Goal: Task Accomplishment & Management: Manage account settings

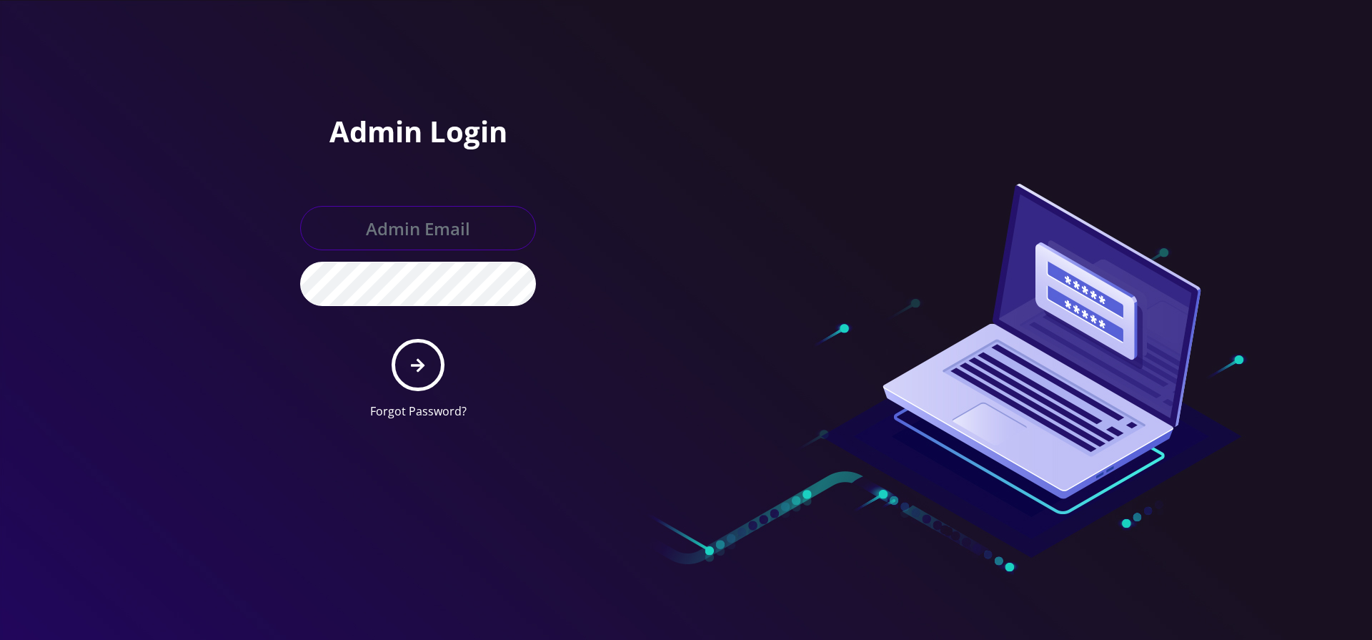
type input "[EMAIL_ADDRESS][DOMAIN_NAME]"
click at [450, 372] on form "[EMAIL_ADDRESS][DOMAIN_NAME] Forgot Password?" at bounding box center [418, 313] width 236 height 214
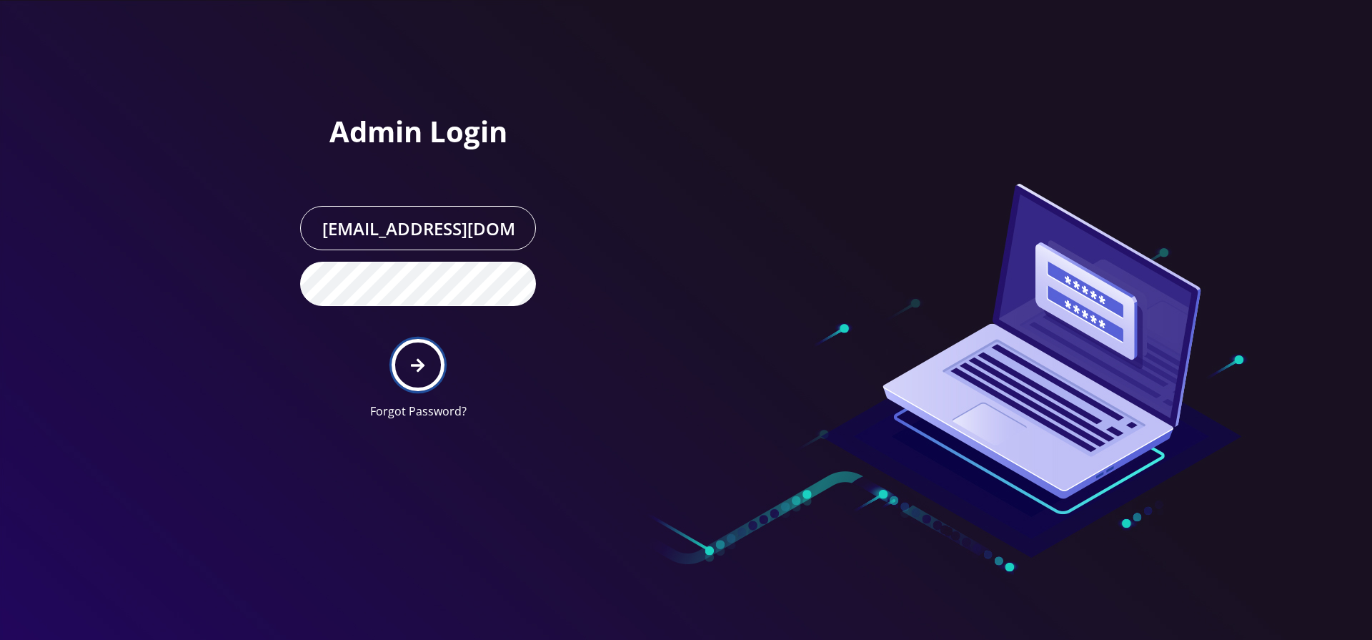
click at [437, 370] on button "submit" at bounding box center [418, 365] width 52 height 52
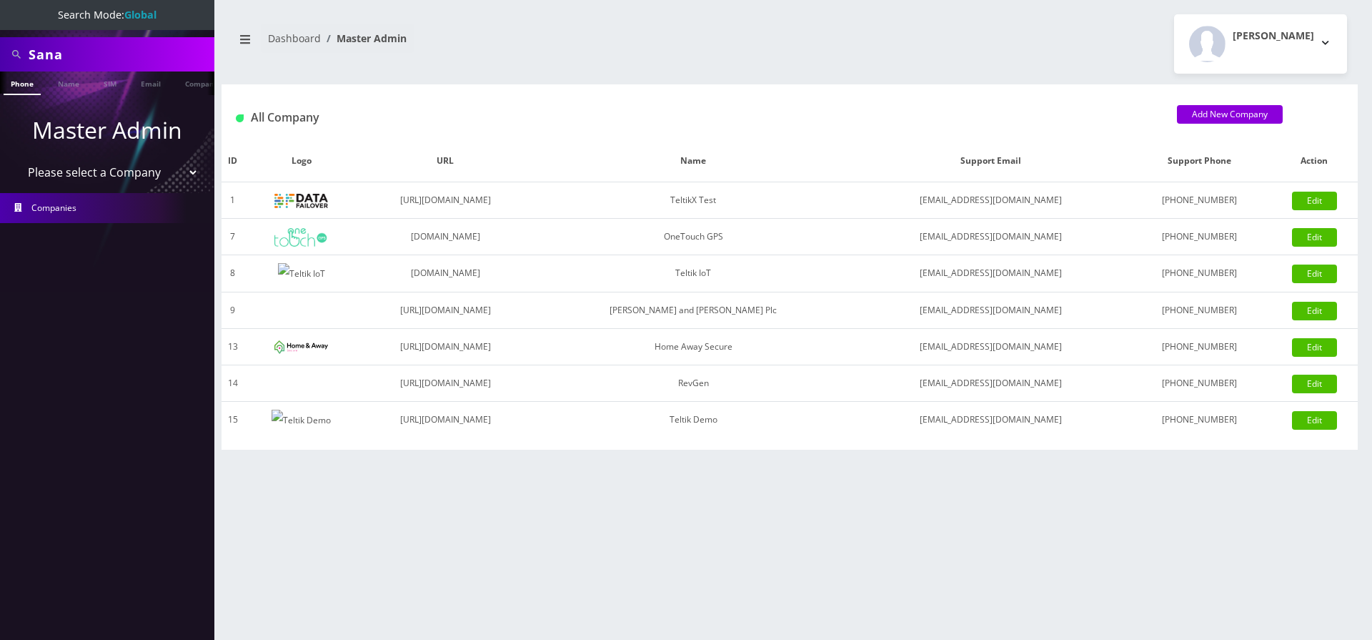
select select "1"
click at [16, 159] on select "Please select a Company TeltikX Test OneTouch GPS Teltik IoT Hale and Serrano P…" at bounding box center [107, 172] width 182 height 27
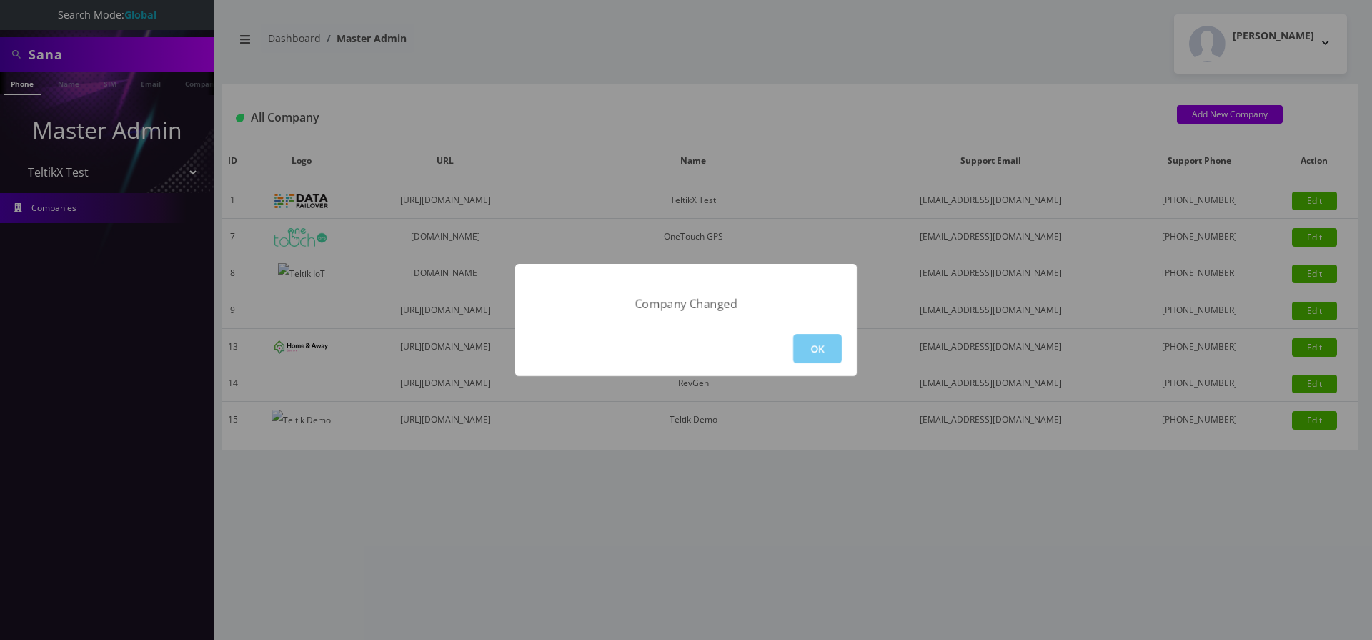
click at [801, 342] on button "OK" at bounding box center [817, 348] width 49 height 29
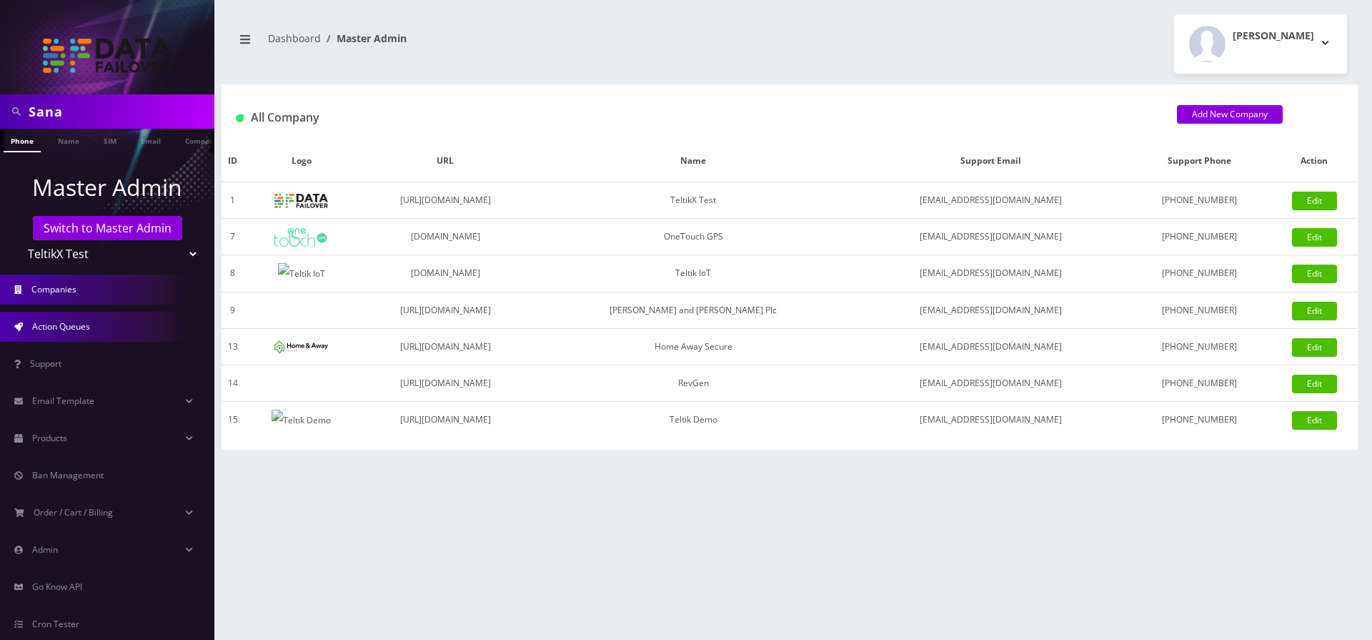
scroll to position [66, 0]
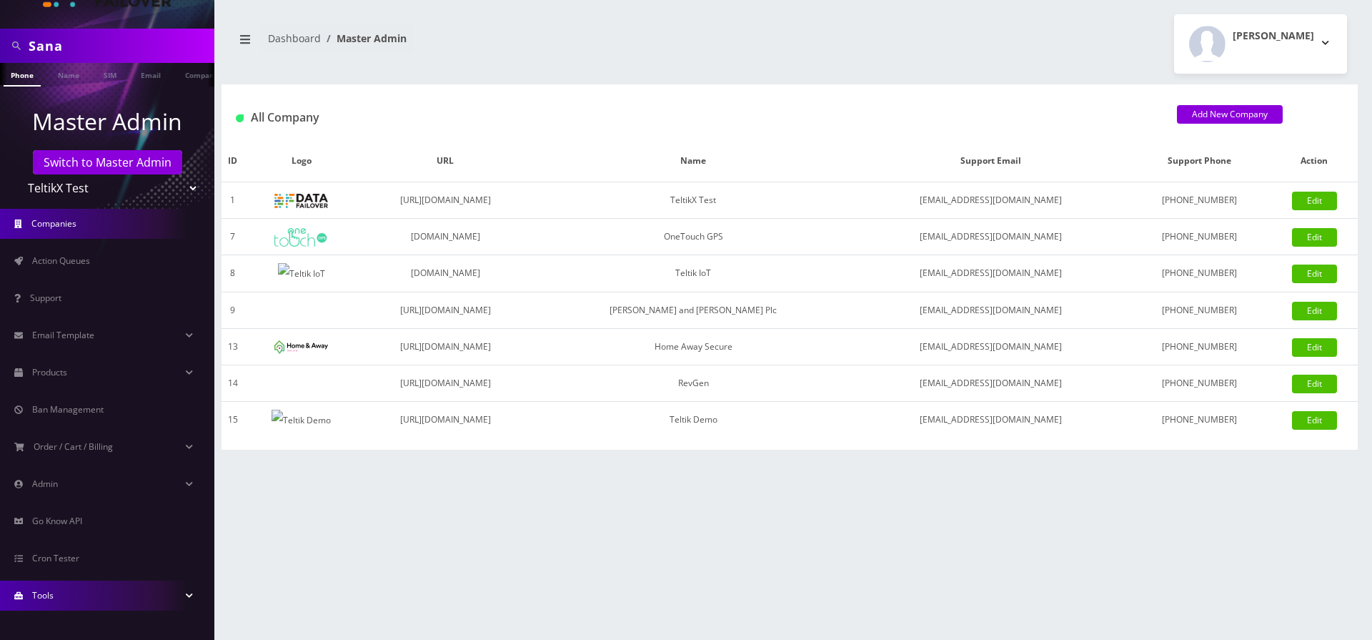
click at [161, 595] on link "Tools" at bounding box center [107, 595] width 214 height 30
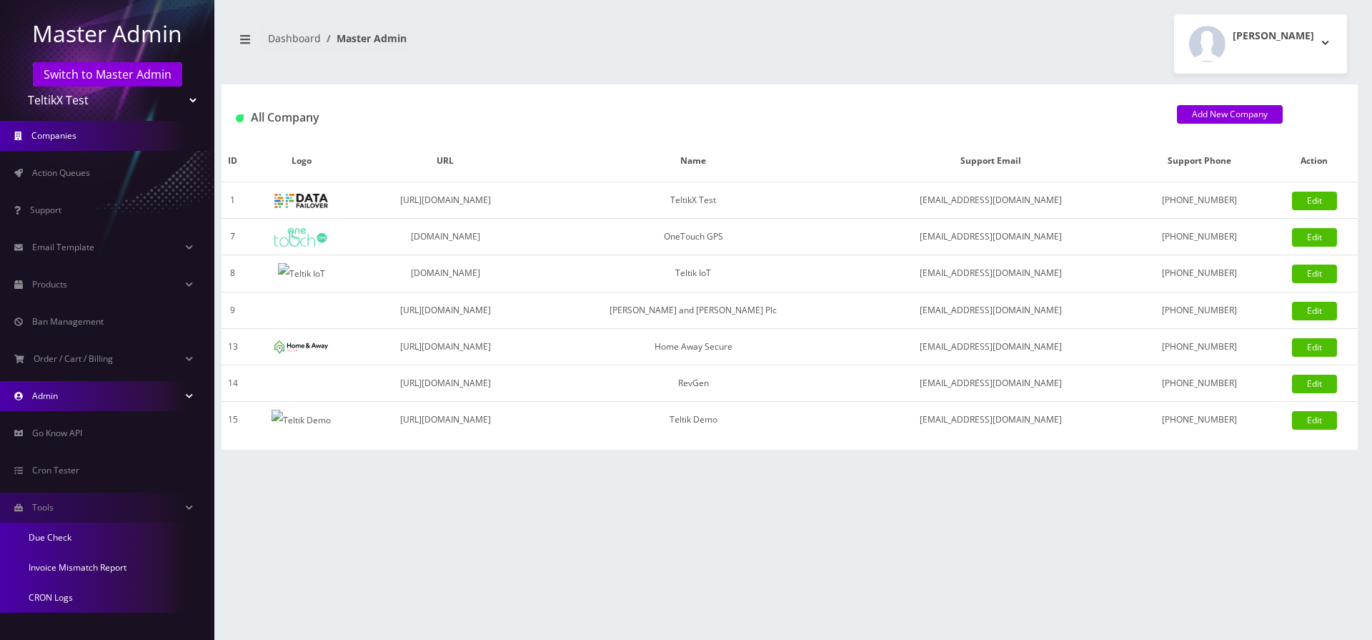
scroll to position [156, 0]
click at [163, 400] on link "Admin" at bounding box center [107, 394] width 214 height 30
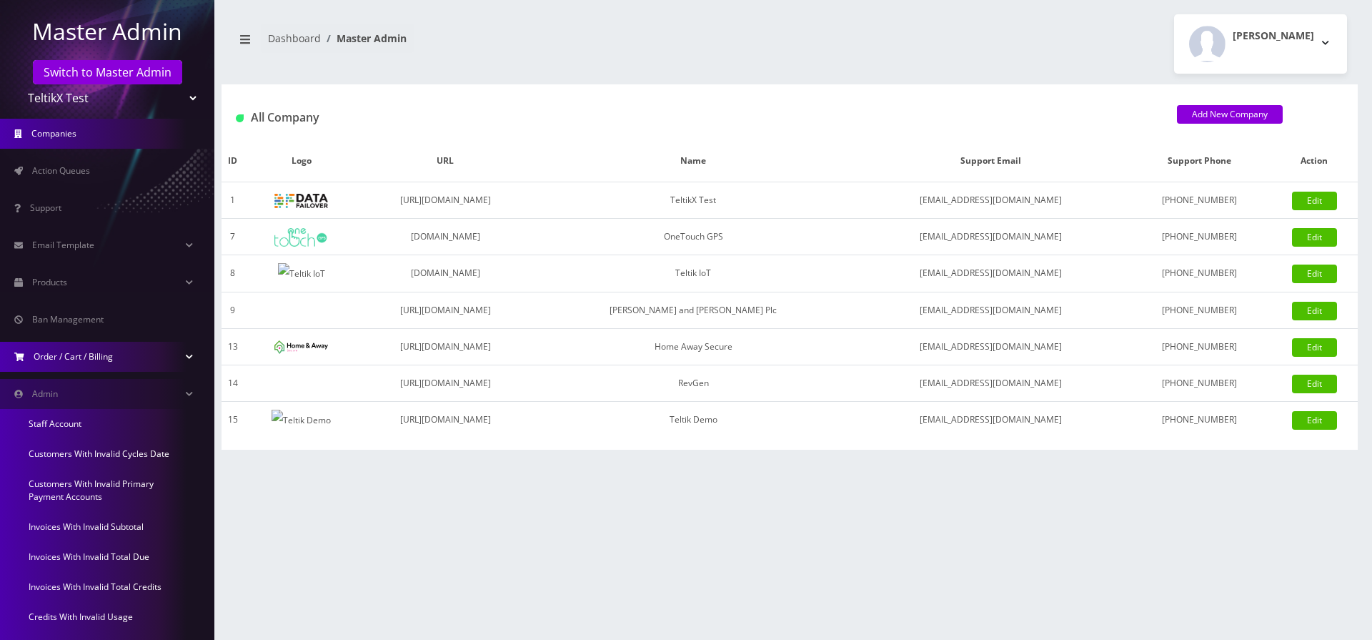
click at [121, 354] on link "Order / Cart / Billing" at bounding box center [107, 357] width 214 height 30
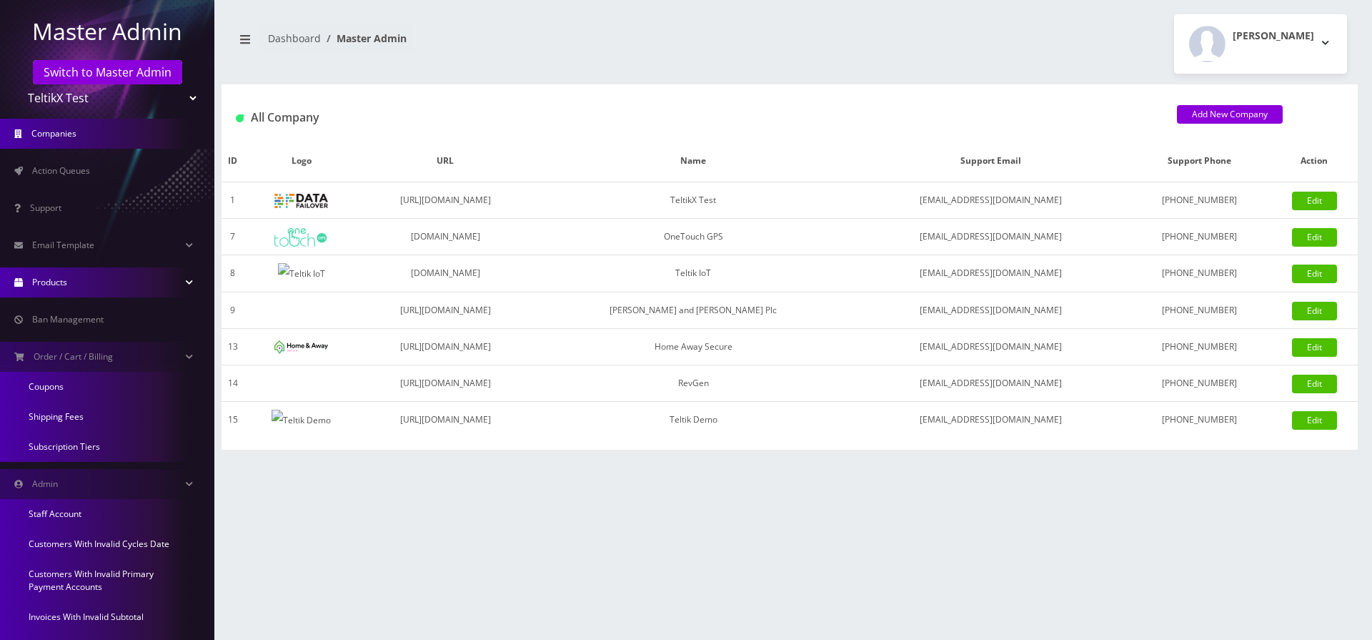
click at [124, 294] on link "Products" at bounding box center [107, 282] width 214 height 30
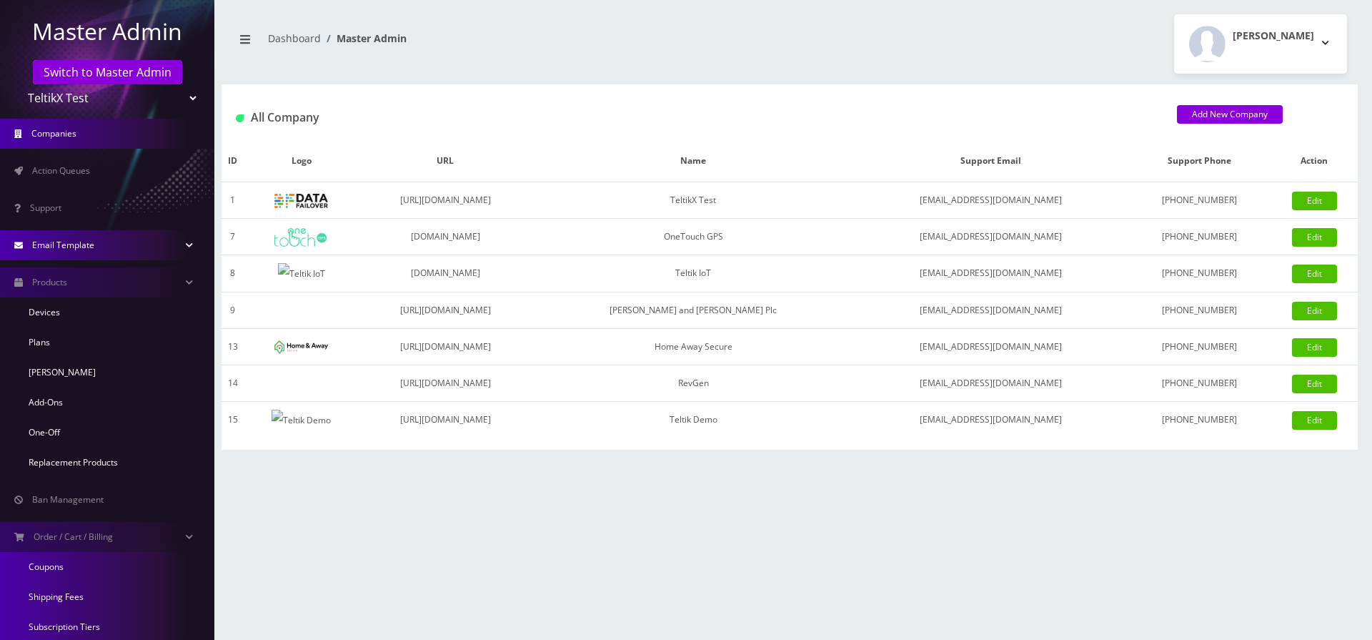
click at [197, 253] on link "Email Template" at bounding box center [107, 245] width 214 height 30
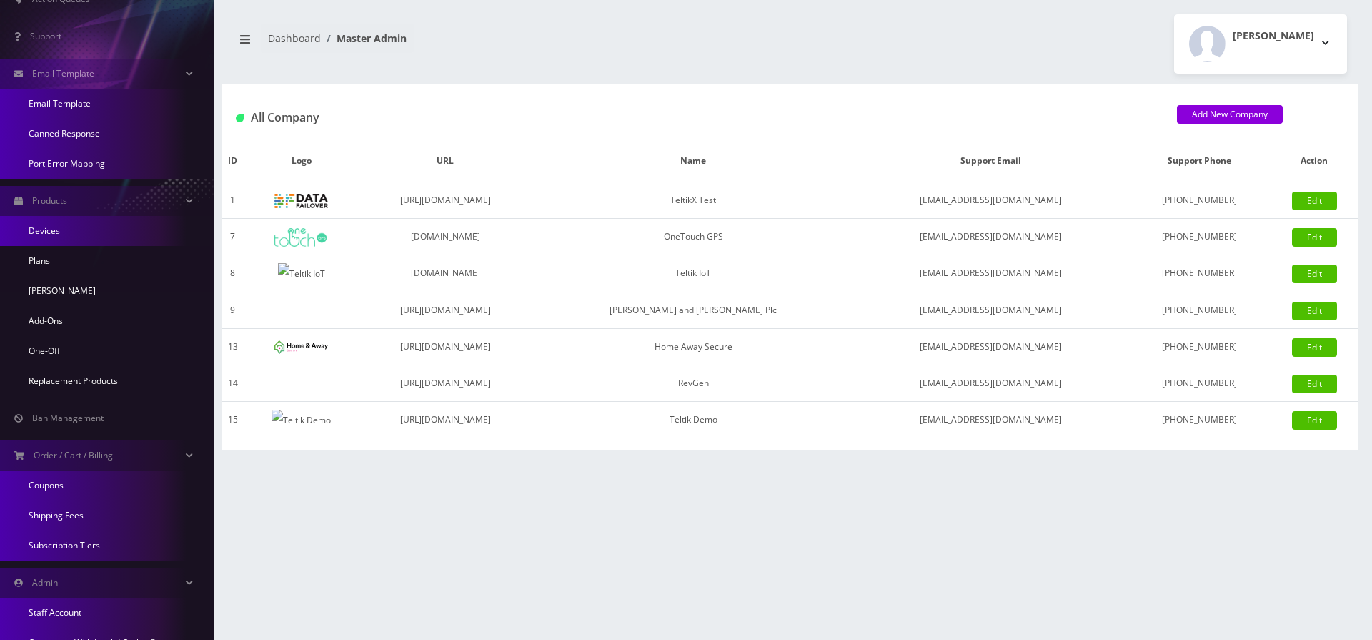
scroll to position [242, 0]
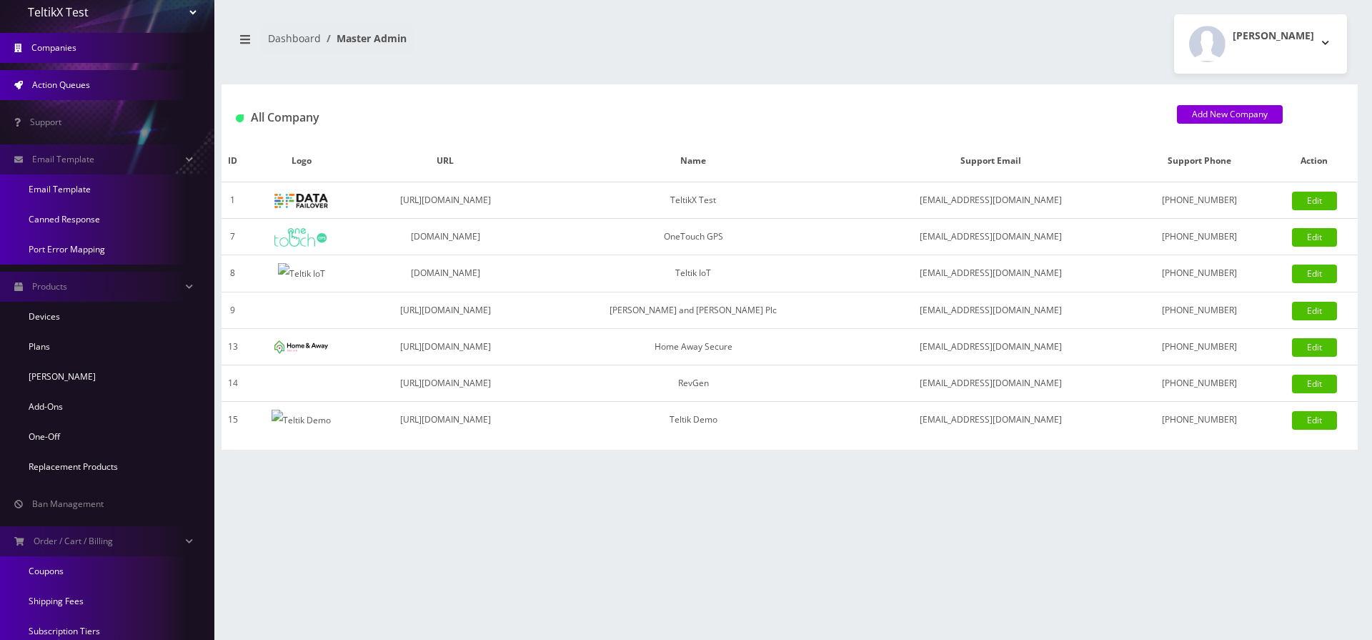
click at [70, 86] on span "Action Queues" at bounding box center [61, 85] width 58 height 12
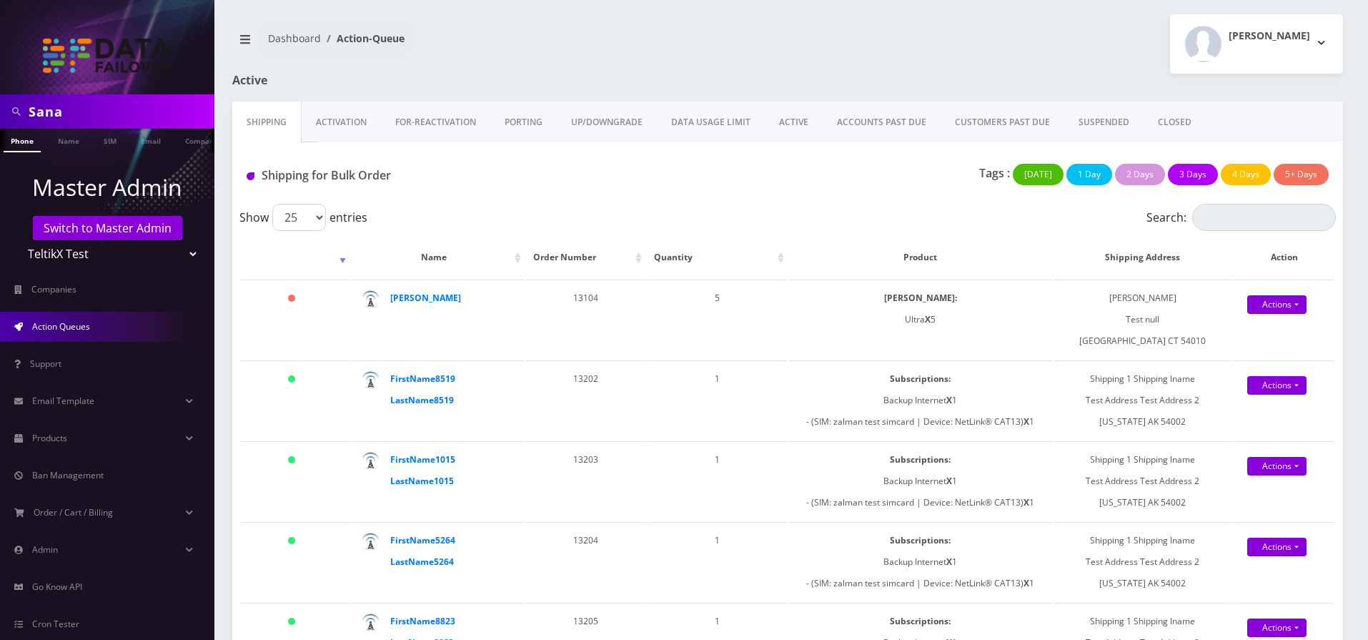
click at [887, 122] on link "ACCOUNTS PAST DUE" at bounding box center [882, 121] width 118 height 41
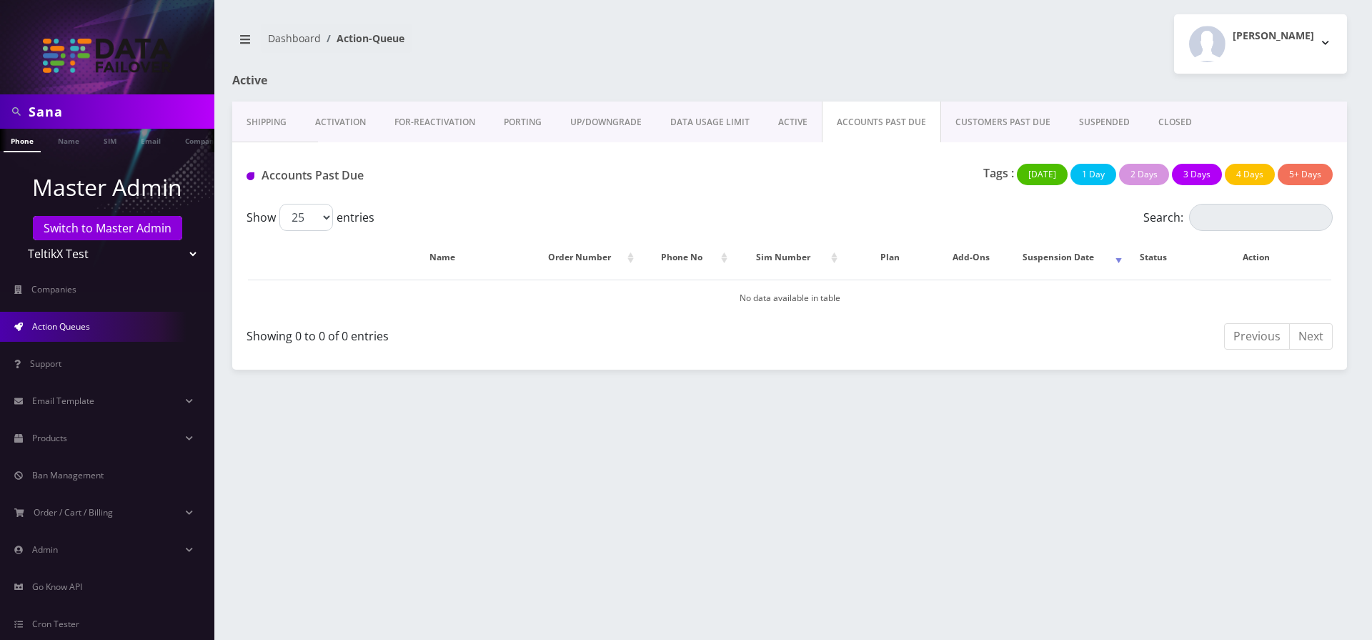
click at [1302, 171] on button "5+ Days" at bounding box center [1305, 174] width 55 height 21
type button "0"
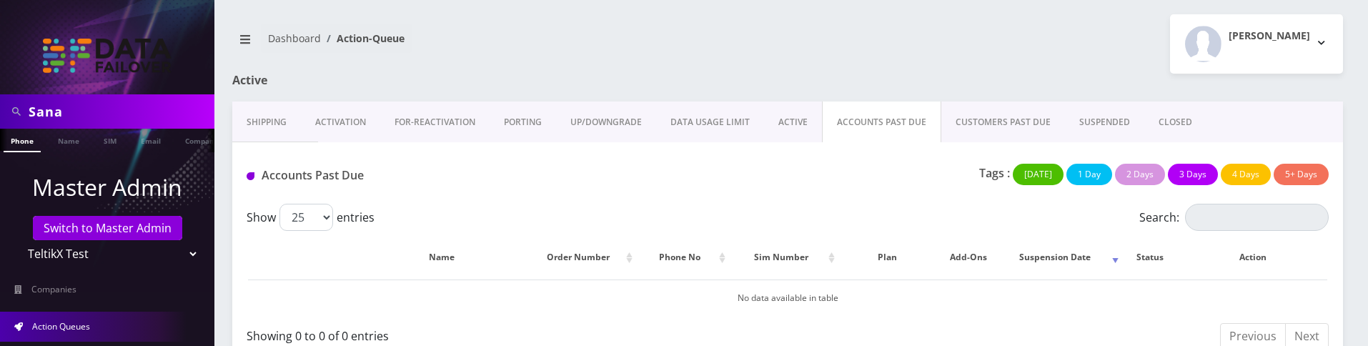
click at [1287, 175] on button "5+ Days" at bounding box center [1301, 174] width 55 height 21
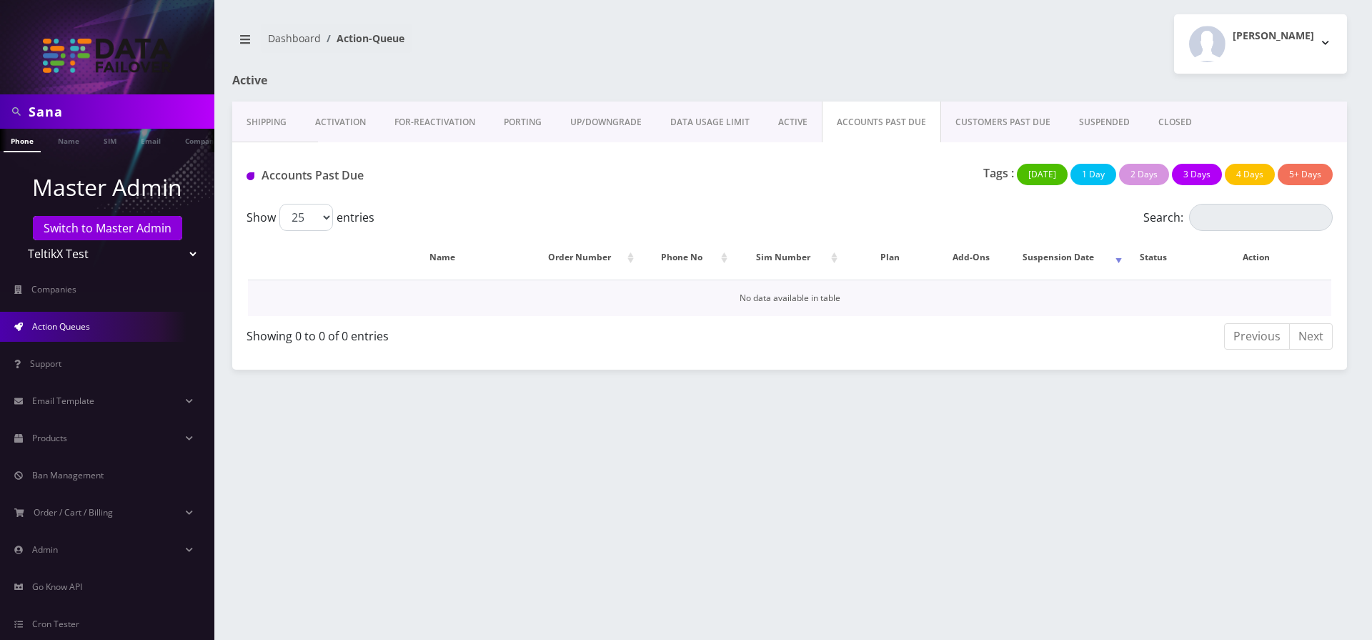
click at [757, 301] on td "No data available in table" at bounding box center [789, 297] width 1083 height 36
click at [1309, 174] on button "5+ Days" at bounding box center [1305, 174] width 55 height 21
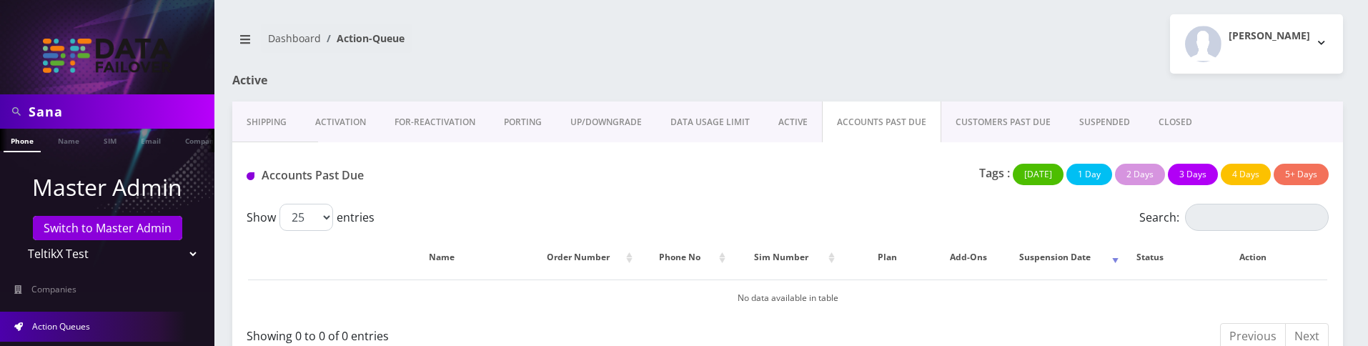
click at [1313, 177] on button "5+ Days" at bounding box center [1301, 174] width 55 height 21
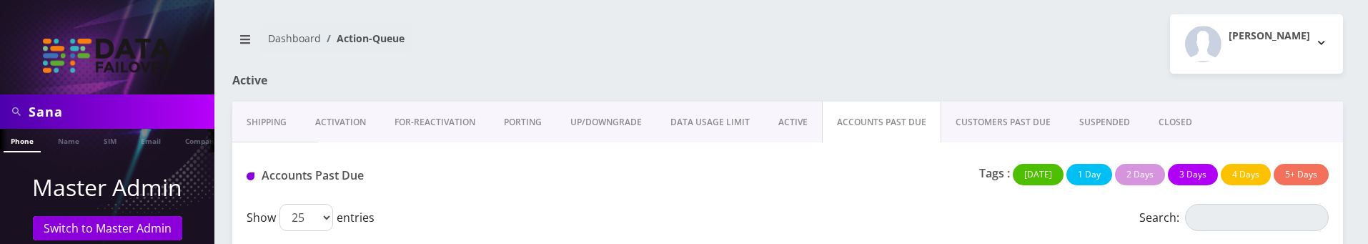
click at [1039, 180] on button "[DATE]" at bounding box center [1038, 174] width 51 height 21
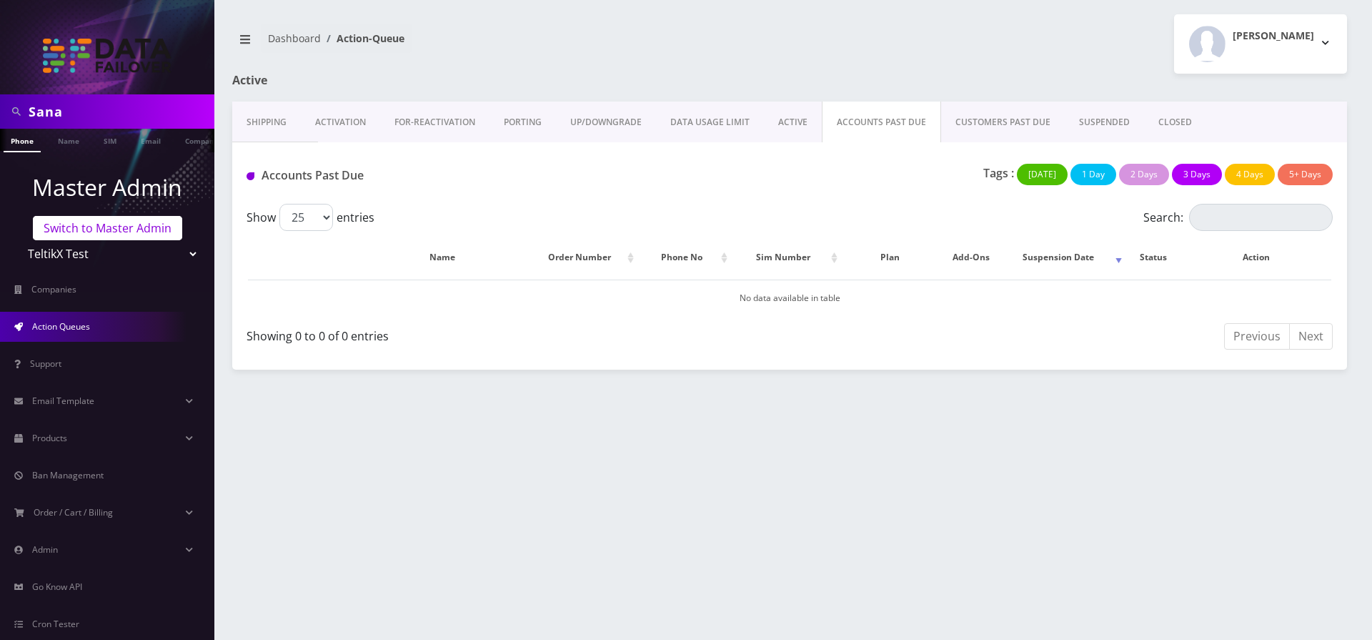
click at [167, 226] on link "Switch to Master Admin" at bounding box center [107, 228] width 149 height 24
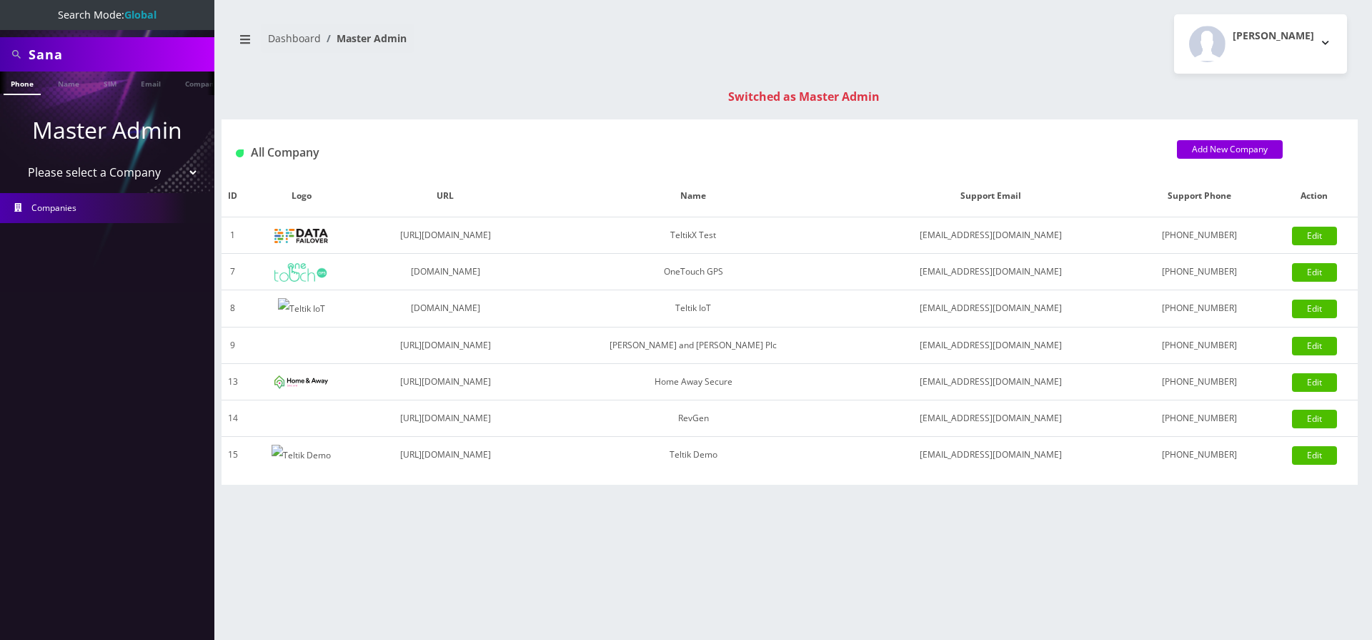
select select "7"
click at [16, 159] on select "Please select a Company TeltikX Test OneTouch GPS Teltik IoT [PERSON_NAME] and …" at bounding box center [107, 172] width 182 height 27
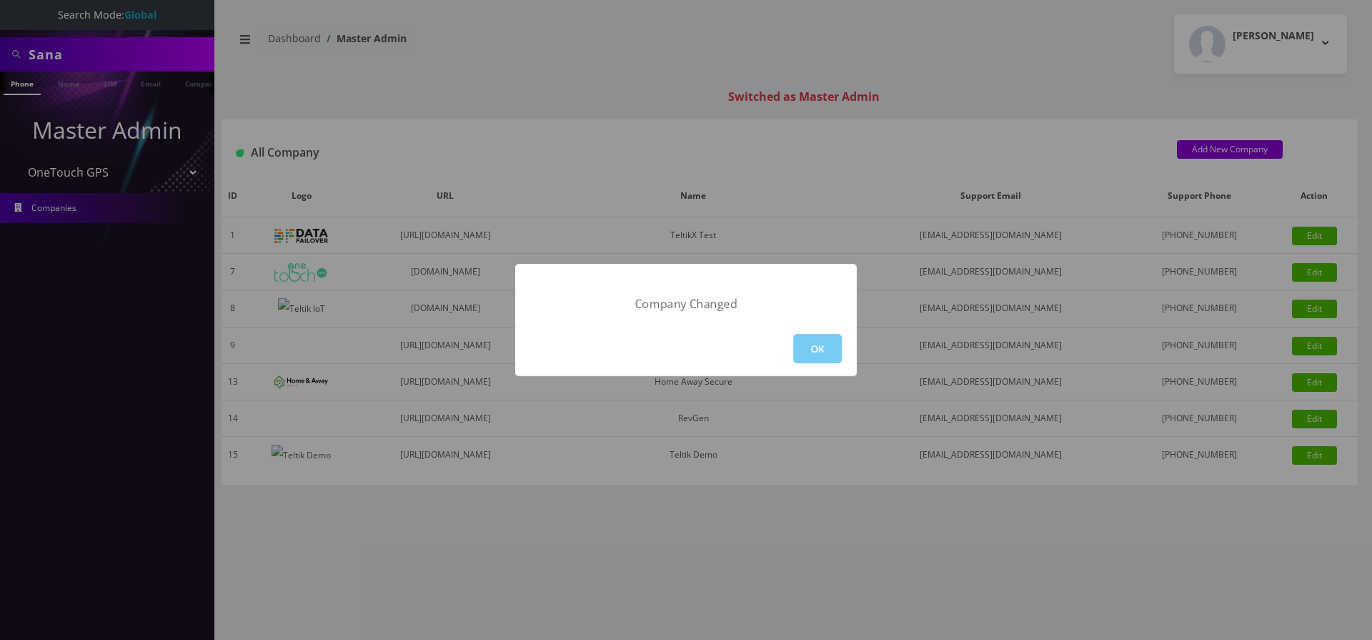
click at [825, 347] on button "OK" at bounding box center [817, 348] width 49 height 29
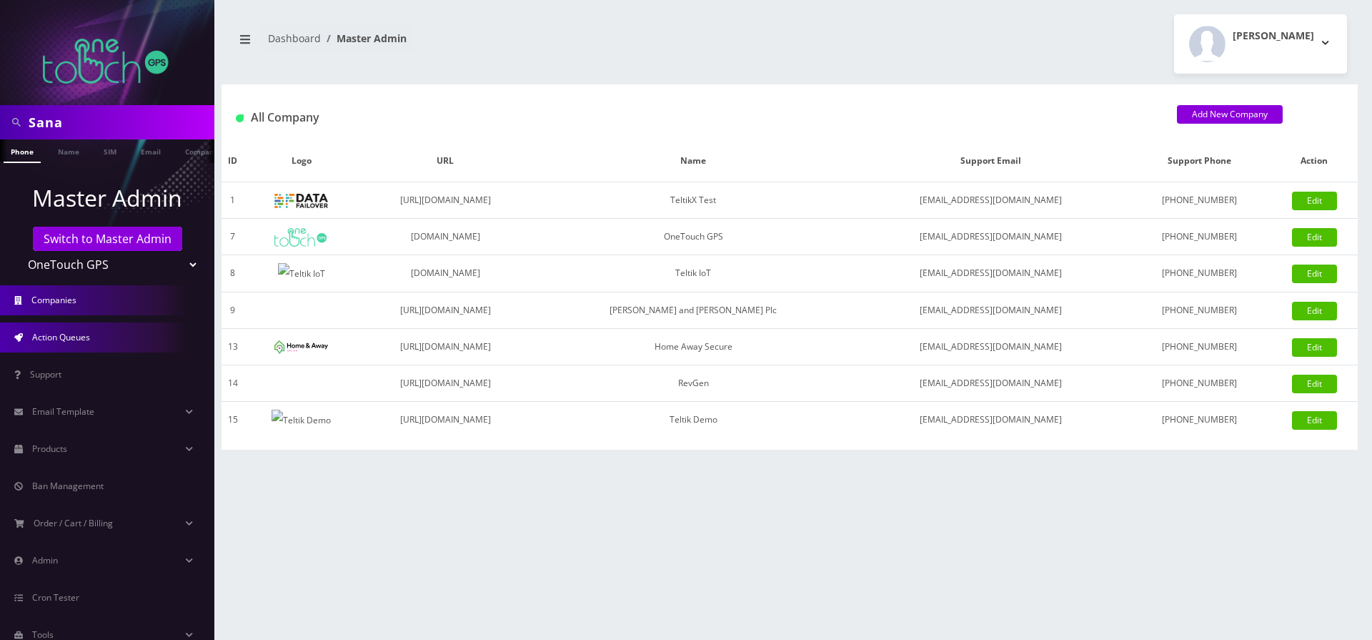
click at [71, 339] on span "Action Queues" at bounding box center [61, 337] width 58 height 12
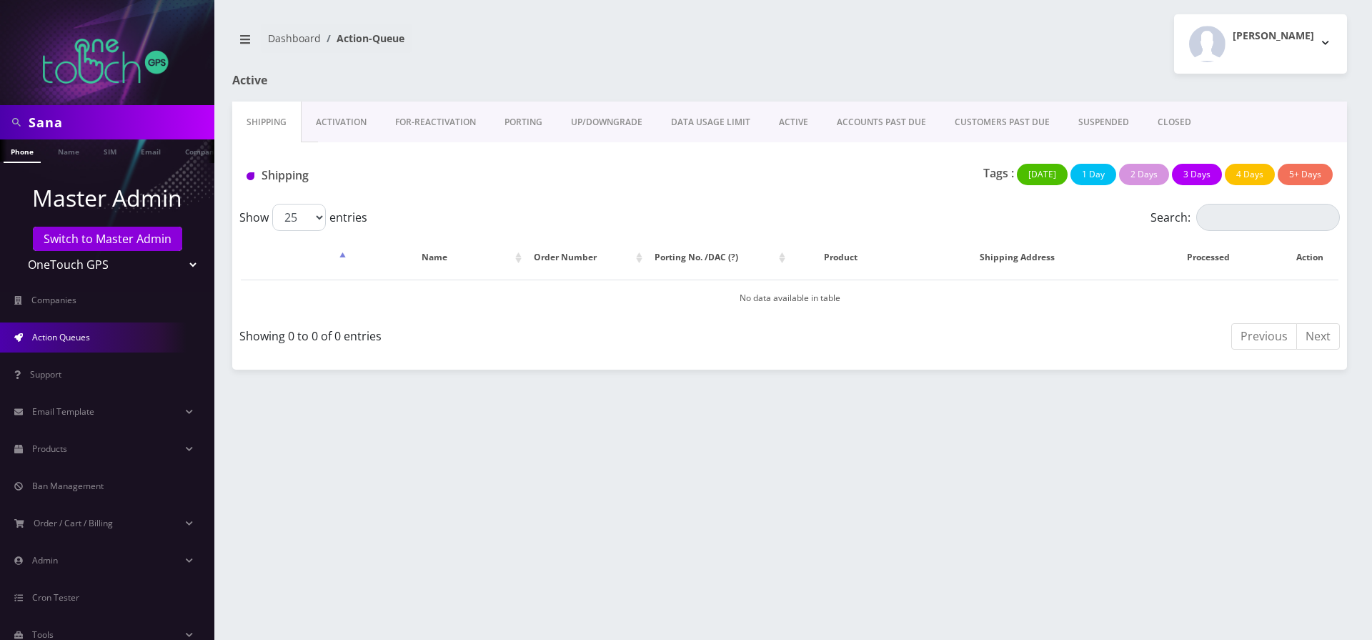
click at [853, 126] on link "ACCOUNTS PAST DUE" at bounding box center [882, 121] width 118 height 41
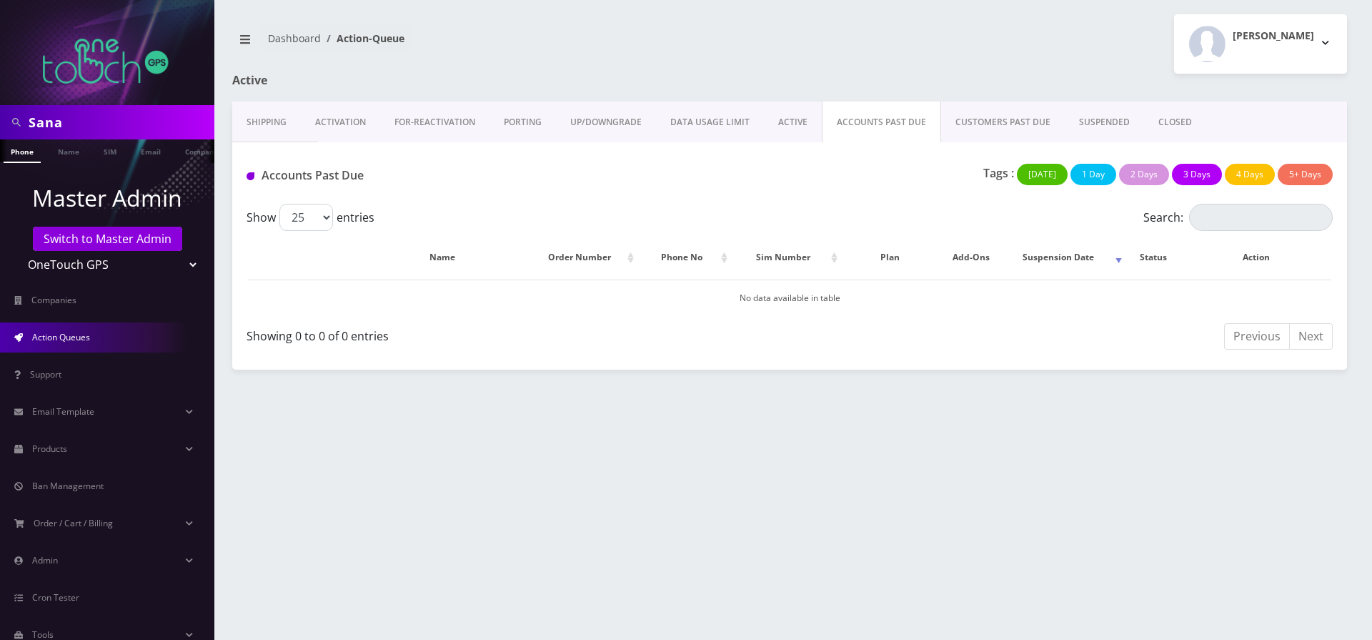
select select "8"
click at [16, 251] on select "TeltikX Test OneTouch GPS Teltik IoT Hale and Serrano Plc Home Away Secure RevG…" at bounding box center [107, 264] width 182 height 27
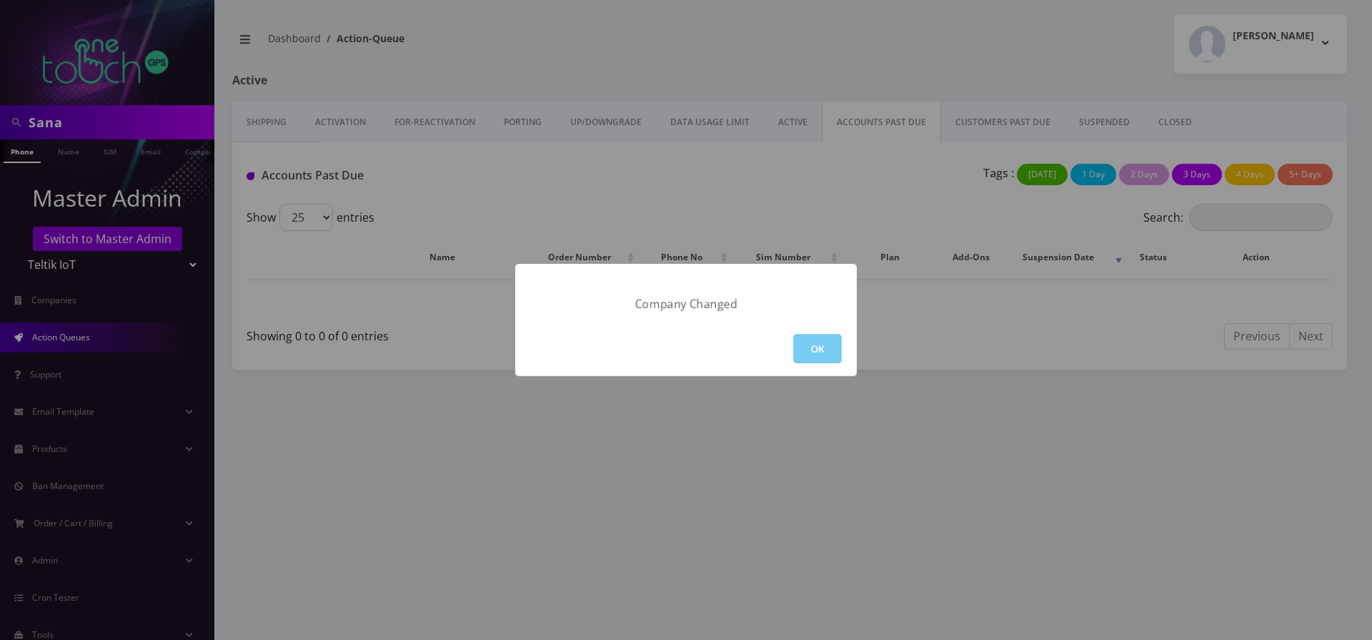
click at [828, 355] on button "OK" at bounding box center [817, 348] width 49 height 29
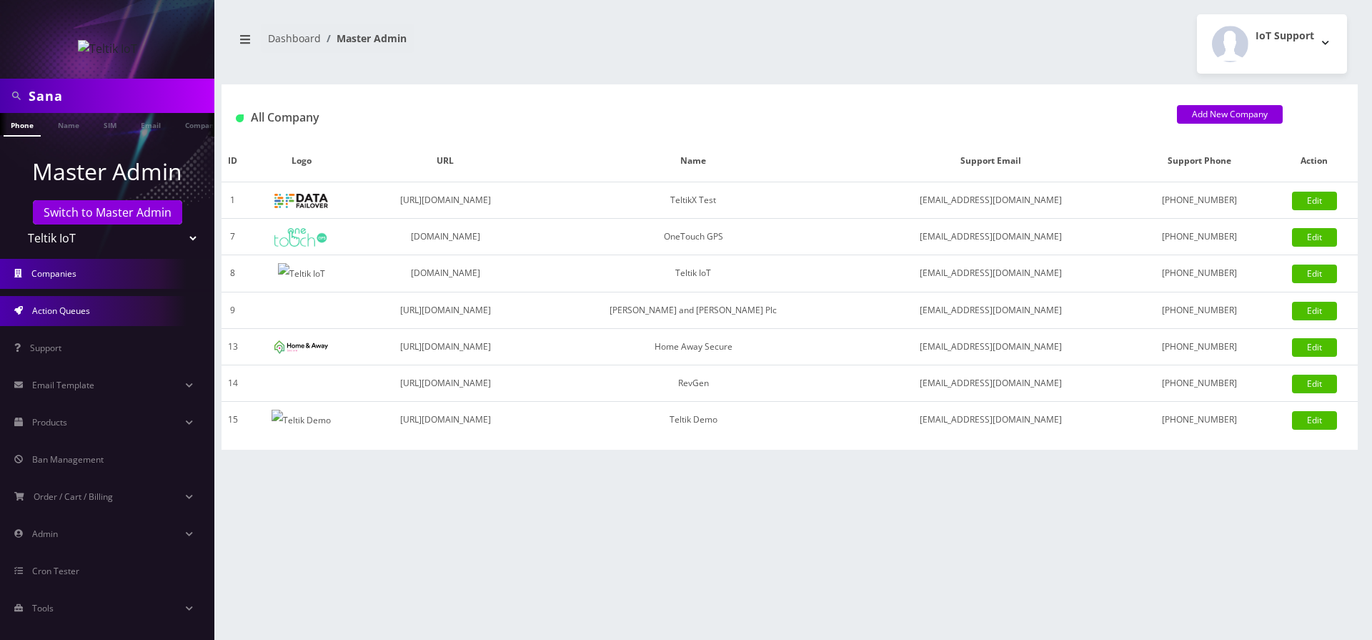
click at [72, 306] on span "Action Queues" at bounding box center [61, 310] width 58 height 12
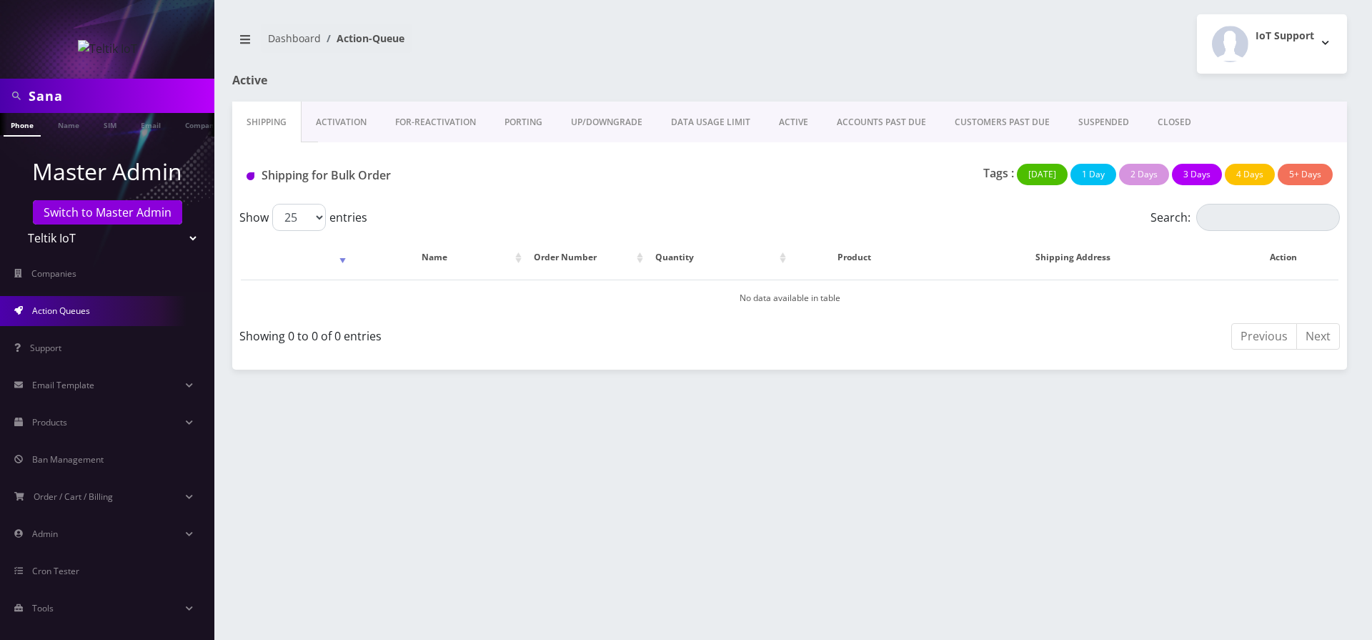
click at [854, 125] on link "ACCOUNTS PAST DUE" at bounding box center [882, 121] width 118 height 41
click at [133, 255] on li "Companies" at bounding box center [107, 273] width 214 height 37
click at [16, 224] on select "TeltikX Test OneTouch GPS Teltik IoT [PERSON_NAME] and [PERSON_NAME] Plc Home A…" at bounding box center [107, 237] width 182 height 27
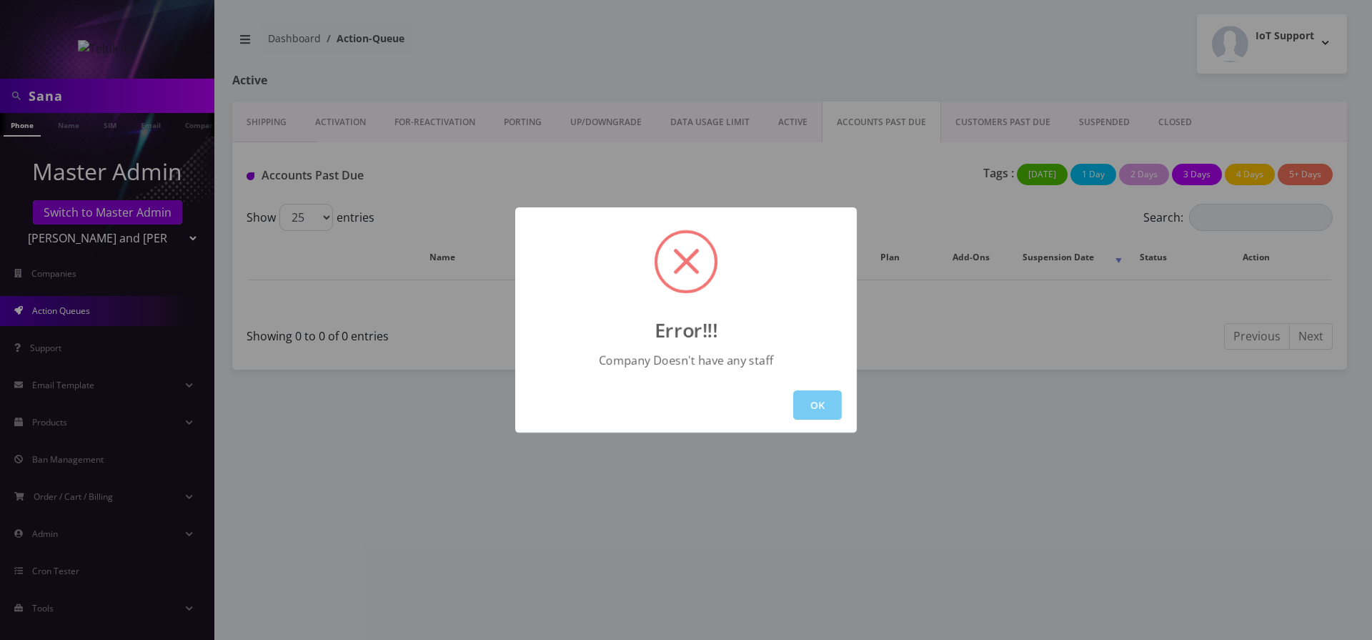
click at [818, 404] on button "OK" at bounding box center [817, 404] width 49 height 29
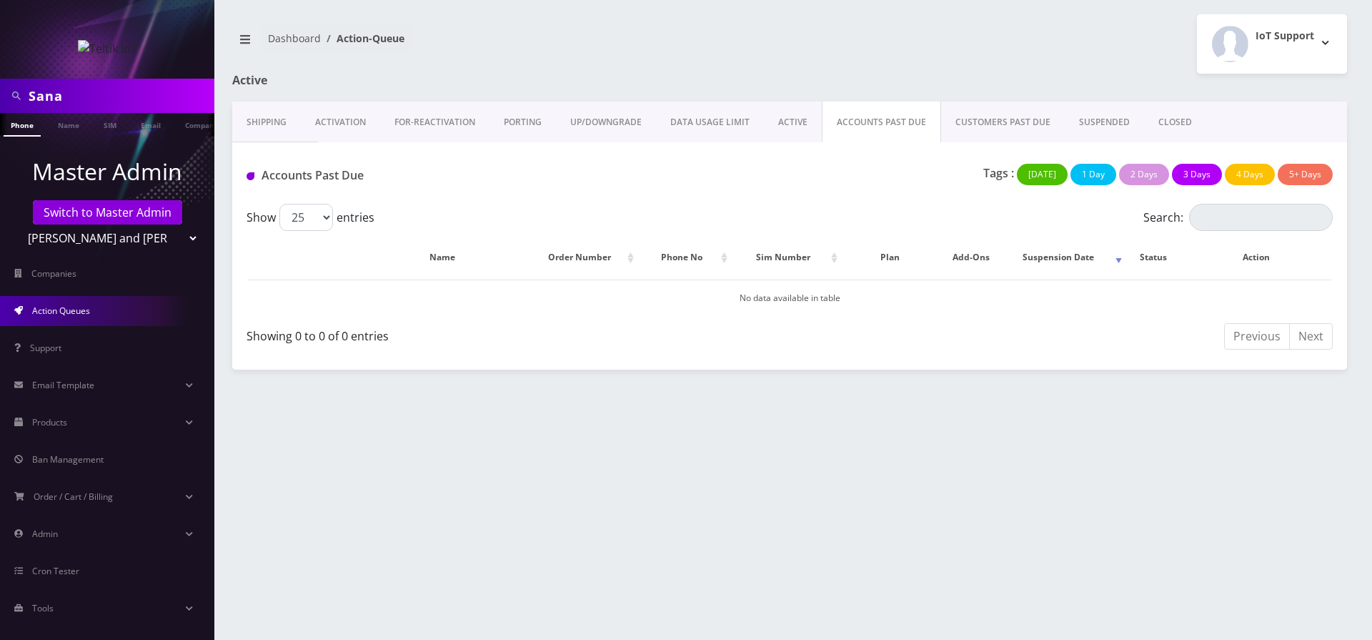
select select "13"
click at [16, 224] on select "TeltikX Test OneTouch GPS Teltik IoT Hale and Serrano Plc Home Away Secure RevG…" at bounding box center [107, 237] width 182 height 27
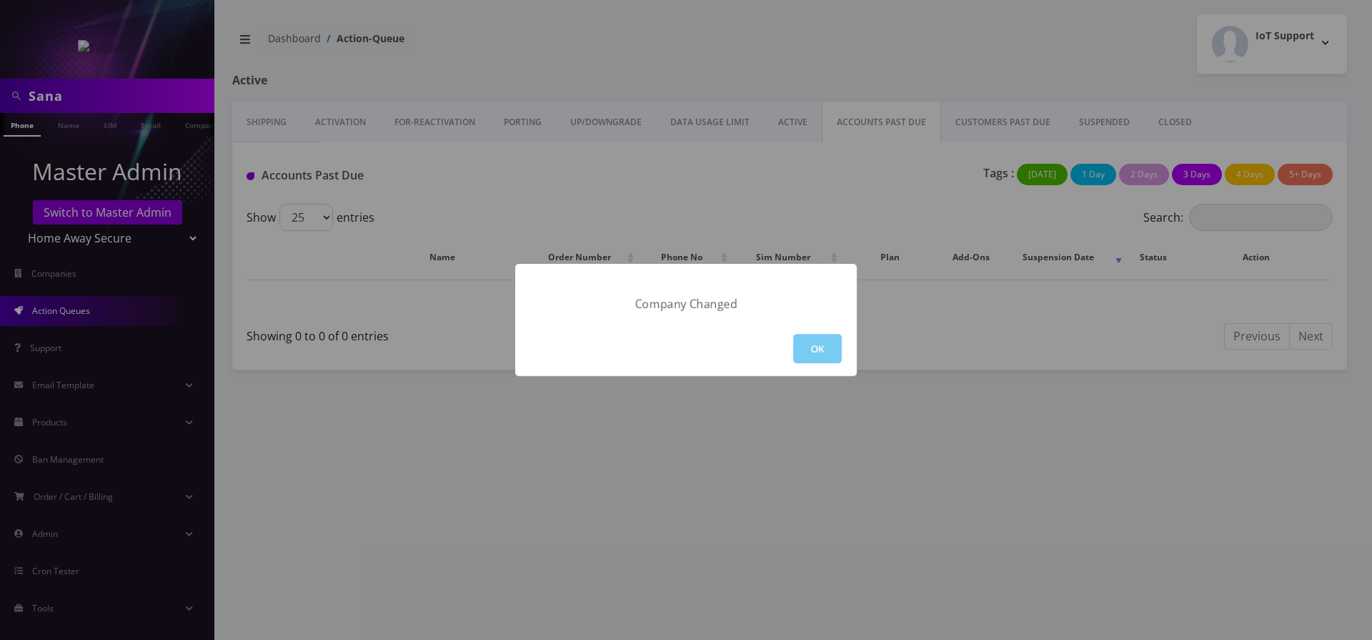
click at [813, 347] on button "OK" at bounding box center [817, 348] width 49 height 29
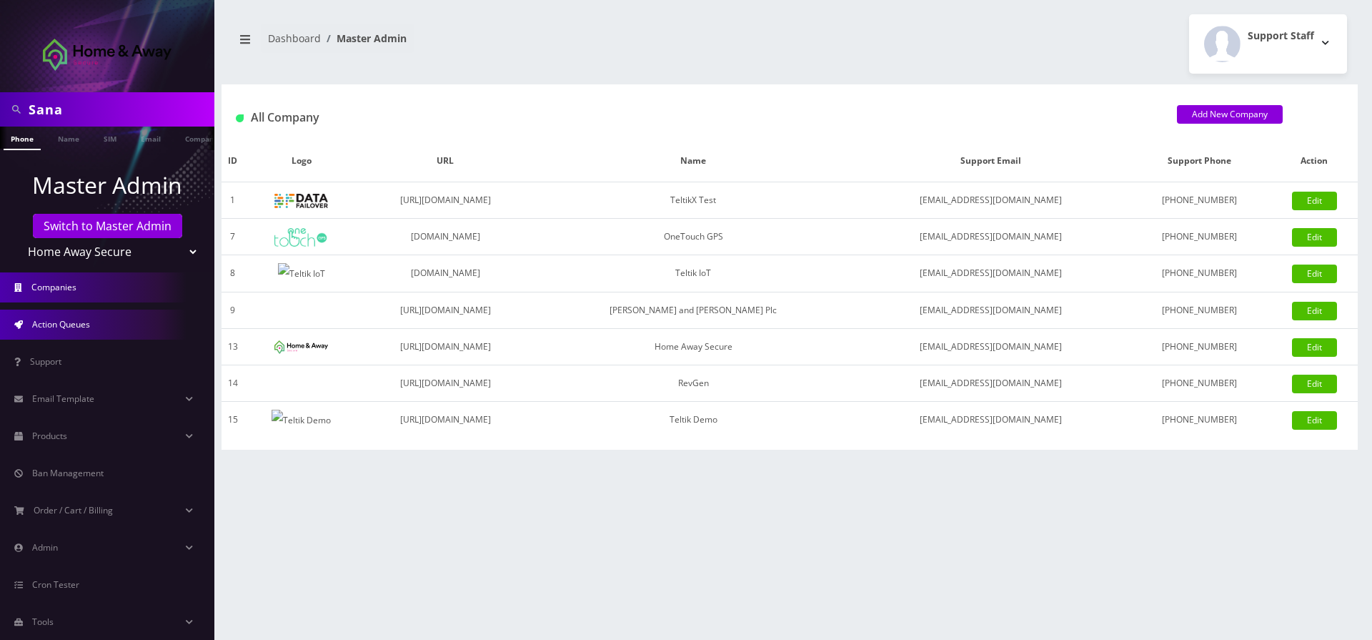
click at [66, 322] on span "Action Queues" at bounding box center [61, 324] width 58 height 12
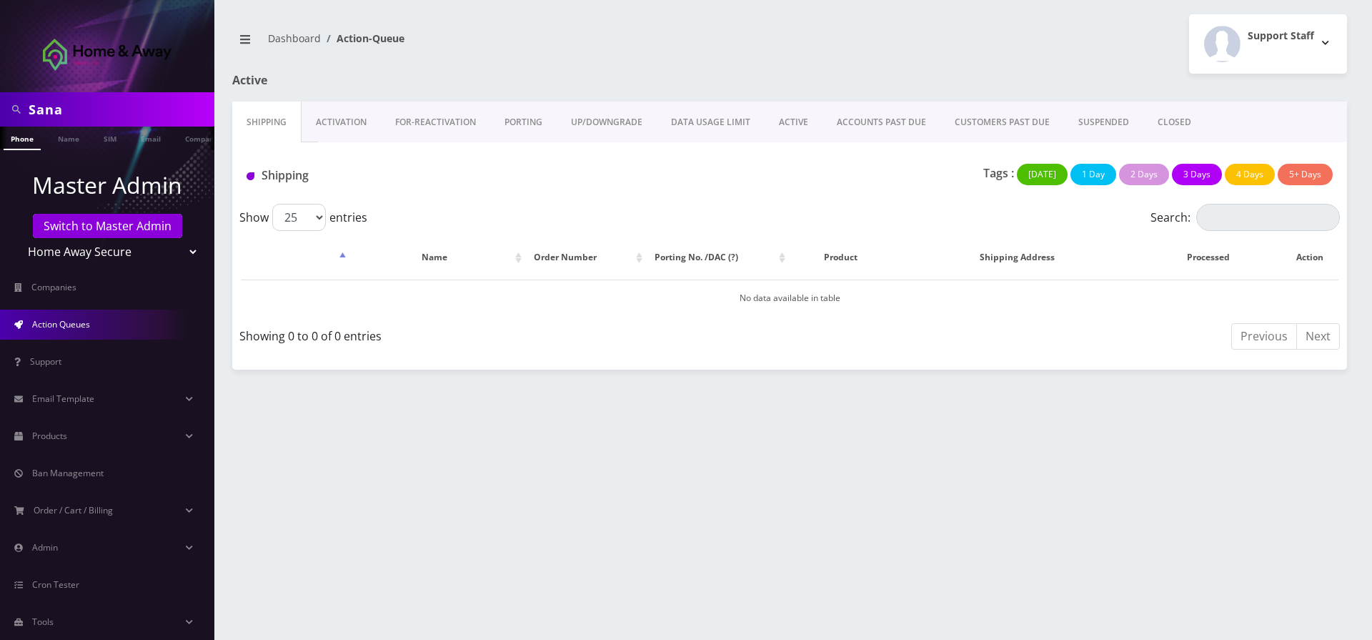
click at [833, 129] on link "ACCOUNTS PAST DUE" at bounding box center [882, 121] width 118 height 41
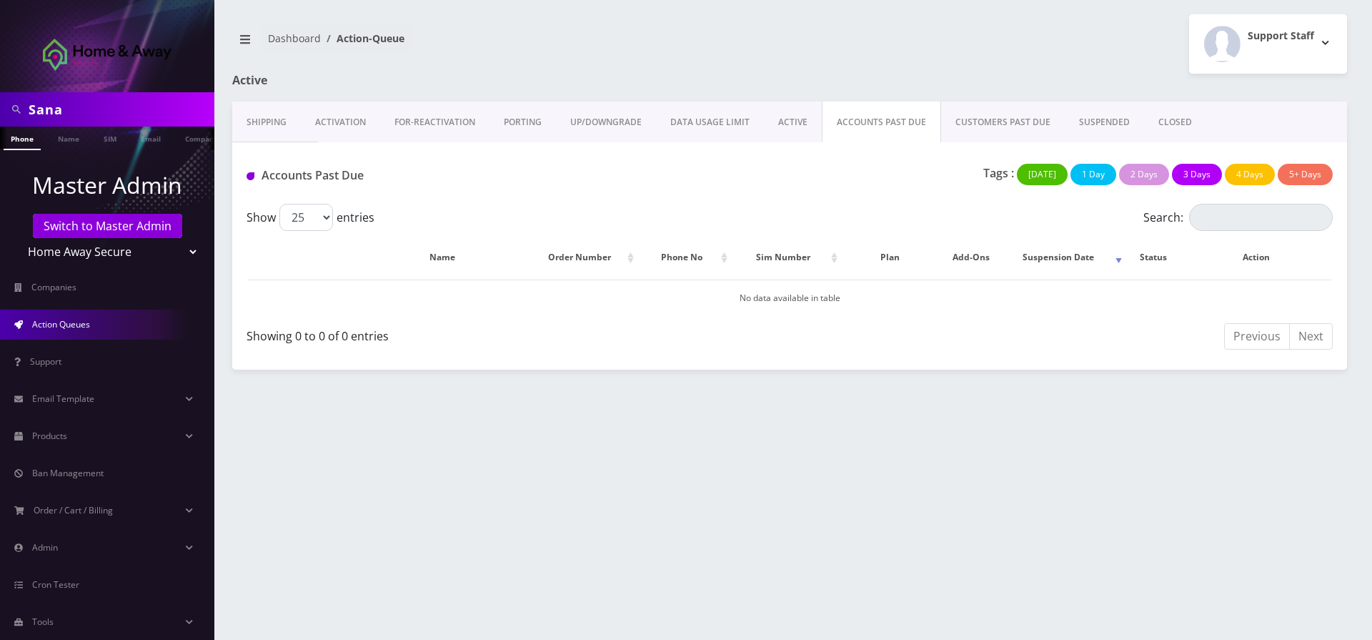
select select "14"
click at [16, 238] on select "TeltikX Test OneTouch GPS Teltik IoT Hale and Serrano Plc Home Away Secure RevG…" at bounding box center [107, 251] width 182 height 27
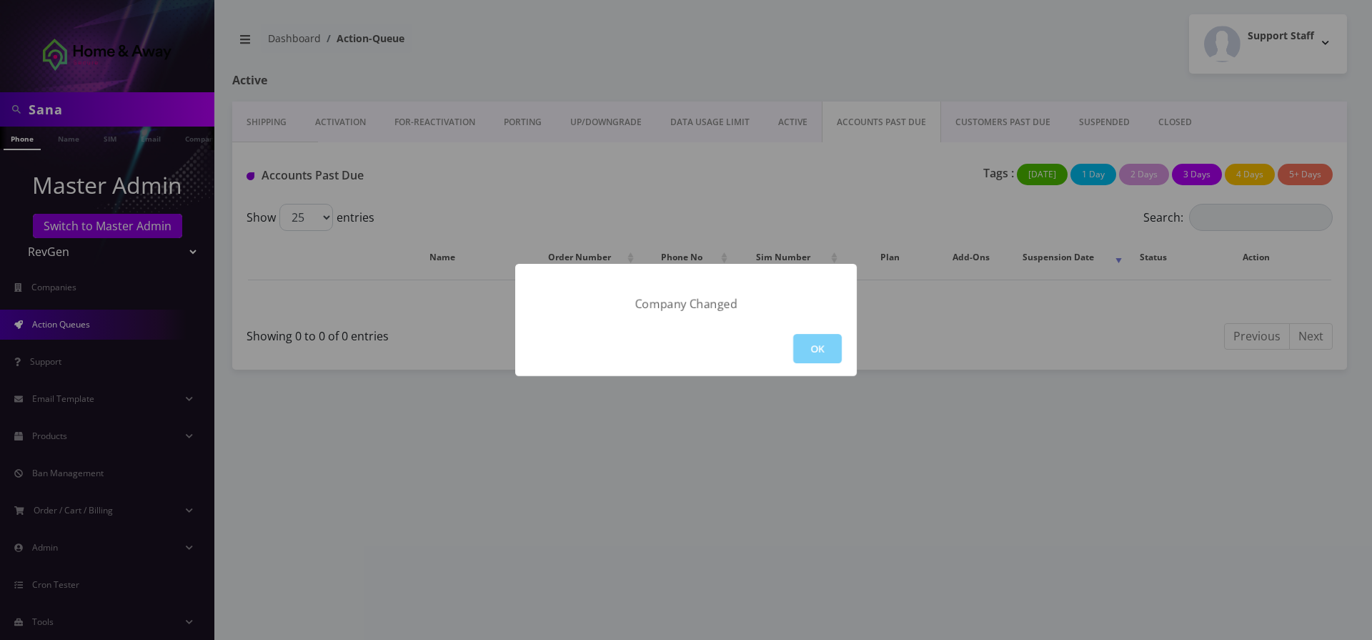
drag, startPoint x: 870, startPoint y: 354, endPoint x: 831, endPoint y: 350, distance: 38.8
click at [868, 354] on div "Company Changed OK" at bounding box center [686, 320] width 1372 height 640
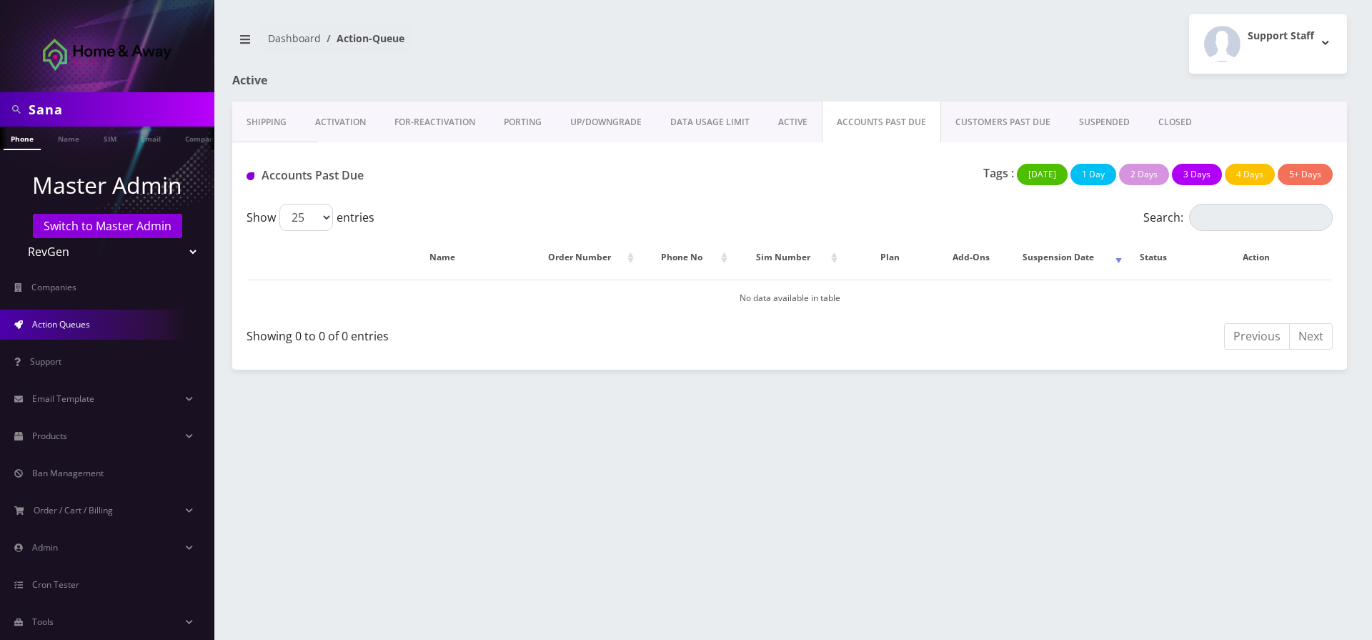
click at [829, 350] on div "Previous Next" at bounding box center [1066, 339] width 532 height 34
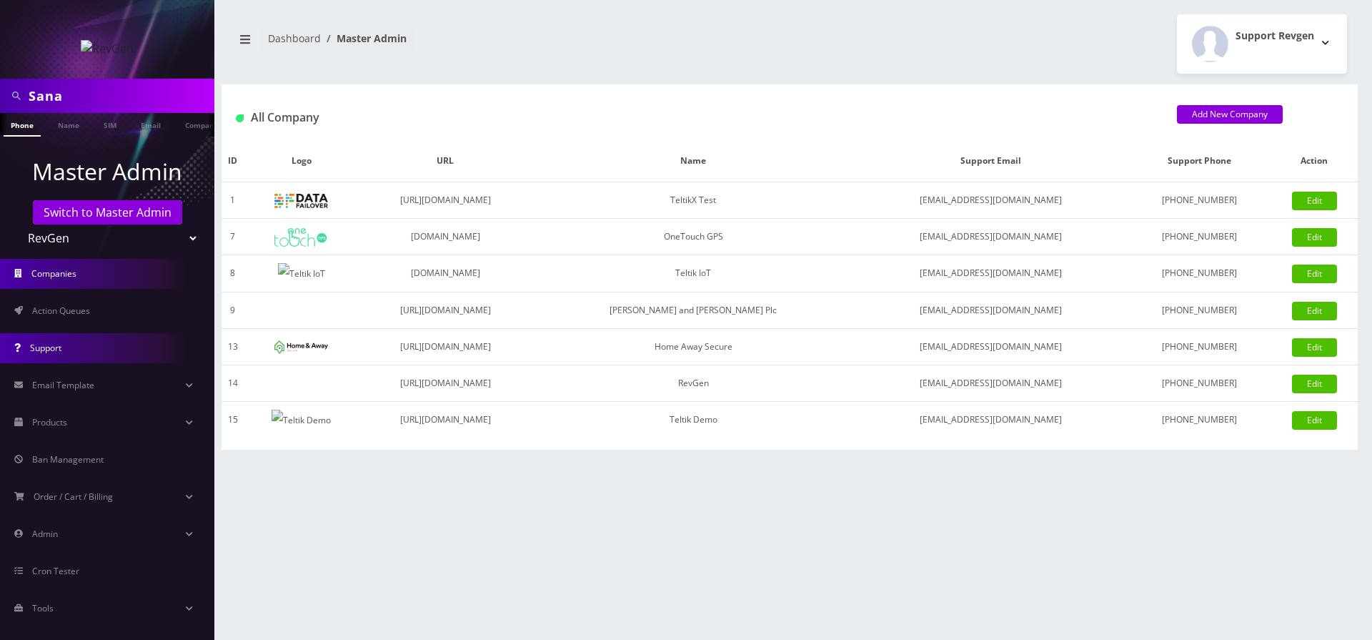
click at [46, 334] on link "Support" at bounding box center [107, 348] width 214 height 30
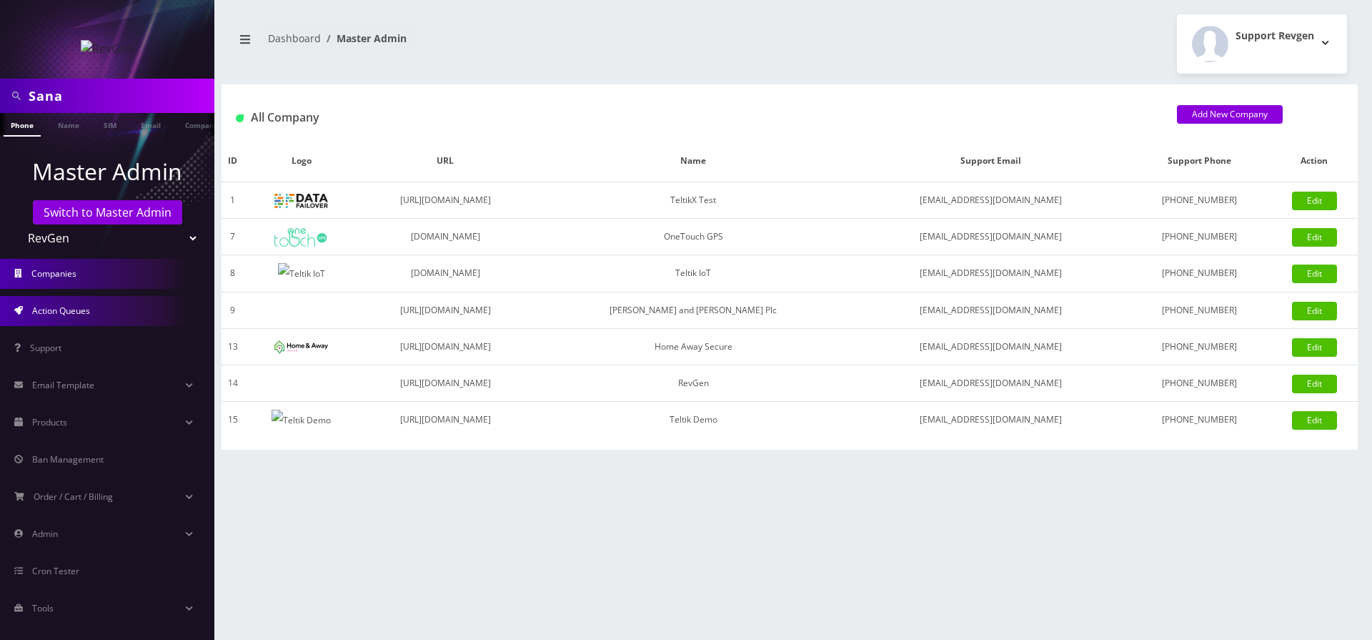
click at [66, 320] on link "Action Queues" at bounding box center [107, 311] width 214 height 30
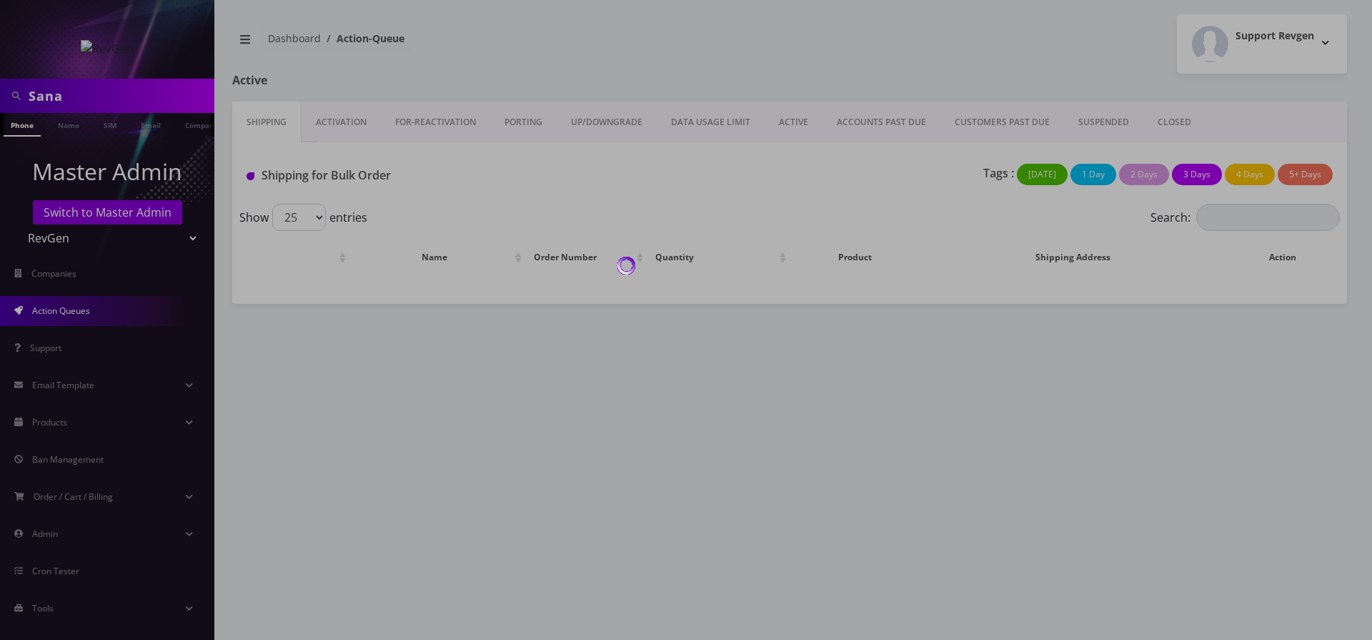
click at [858, 122] on link "ACCOUNTS PAST DUE" at bounding box center [882, 121] width 118 height 41
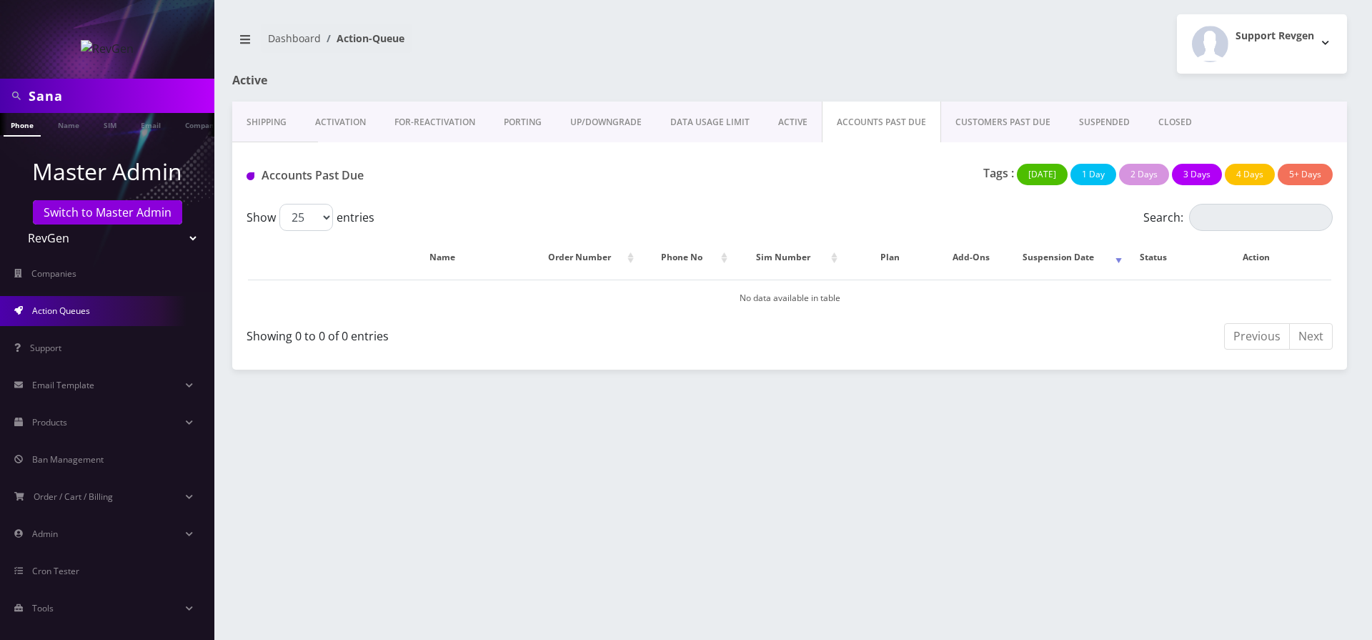
select select "15"
click at [16, 224] on select "TeltikX Test OneTouch GPS Teltik IoT Hale and Serrano Plc Home Away Secure RevG…" at bounding box center [107, 237] width 182 height 27
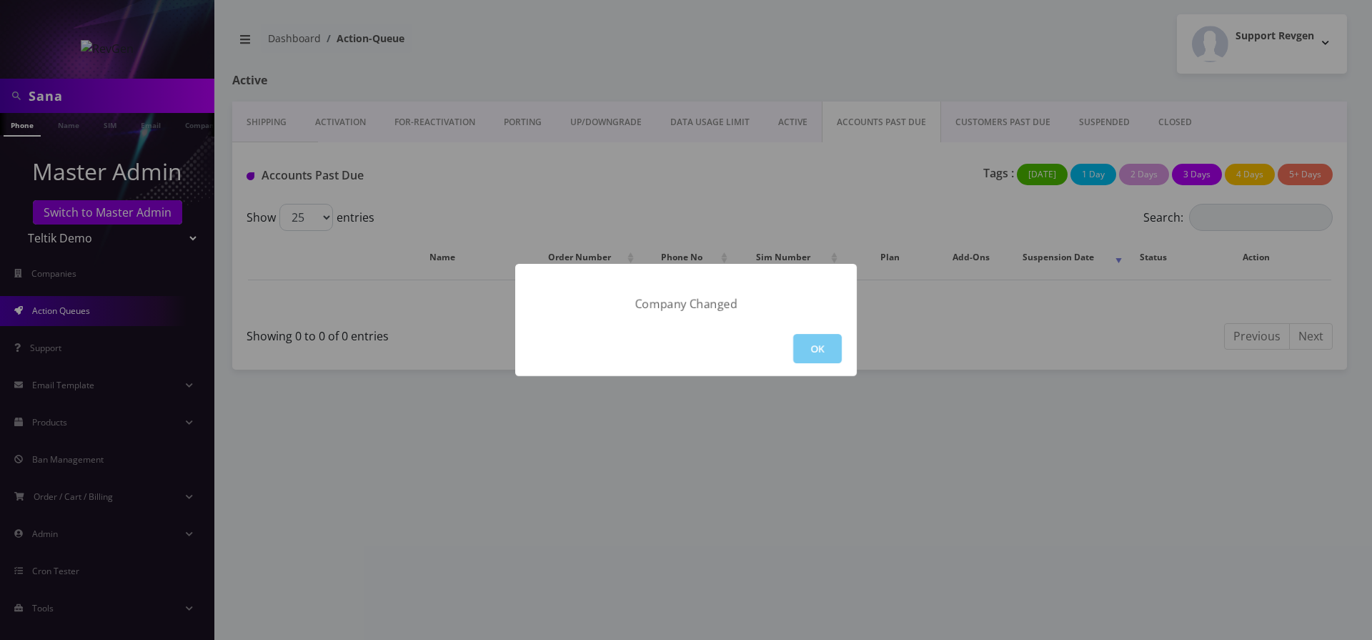
click at [804, 349] on button "OK" at bounding box center [817, 348] width 49 height 29
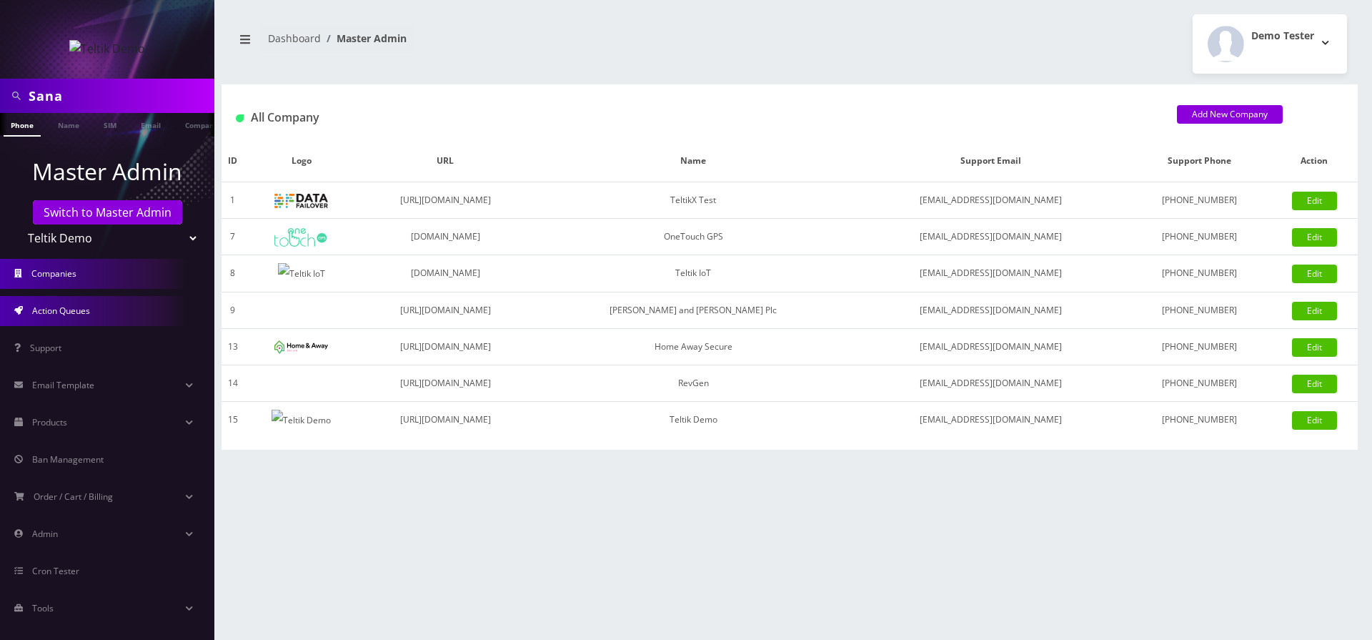
click at [79, 307] on span "Action Queues" at bounding box center [61, 310] width 58 height 12
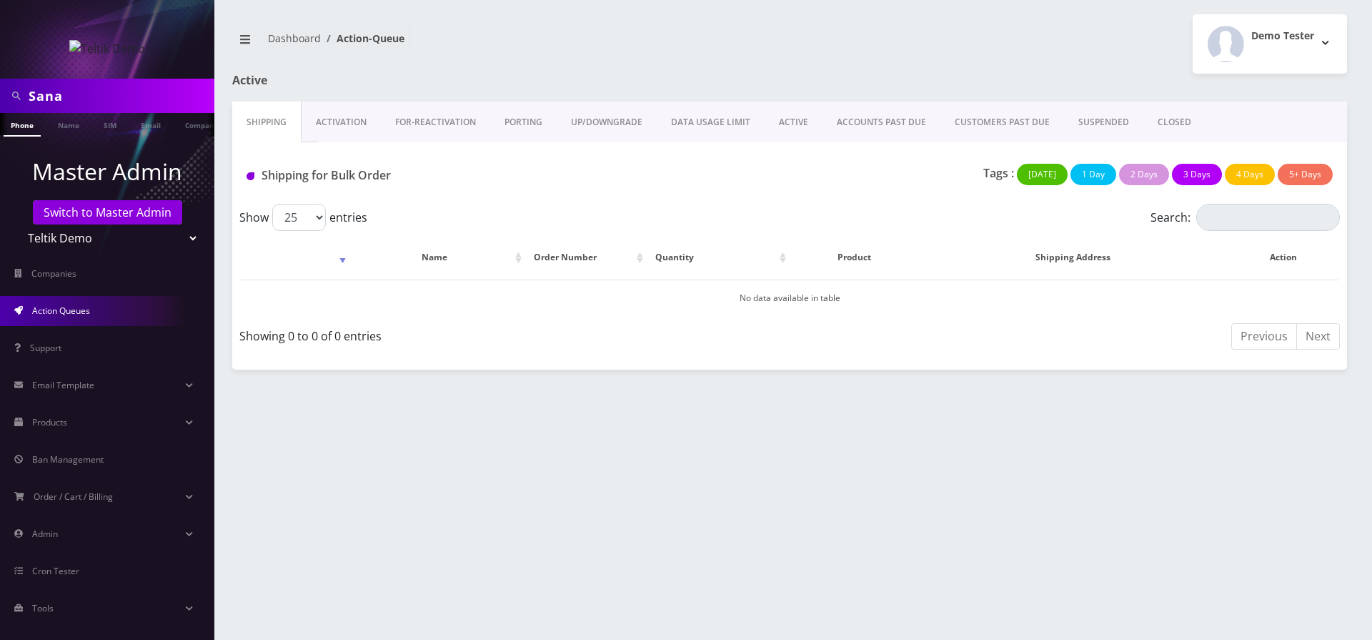
click at [838, 124] on link "ACCOUNTS PAST DUE" at bounding box center [882, 121] width 118 height 41
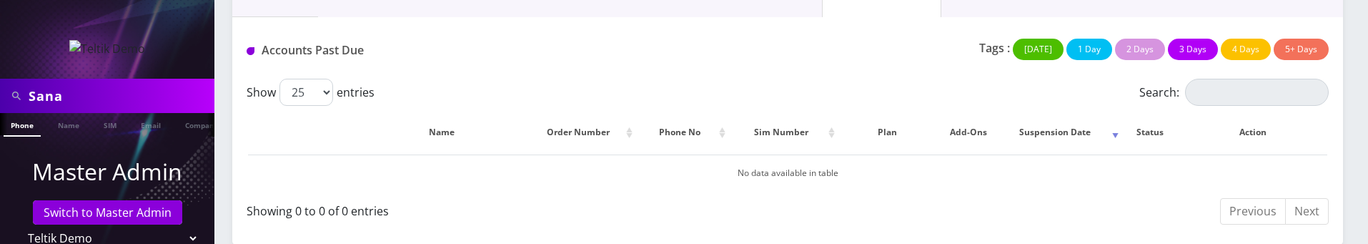
scroll to position [126, 0]
click at [1291, 54] on button "5+ Days" at bounding box center [1301, 48] width 55 height 21
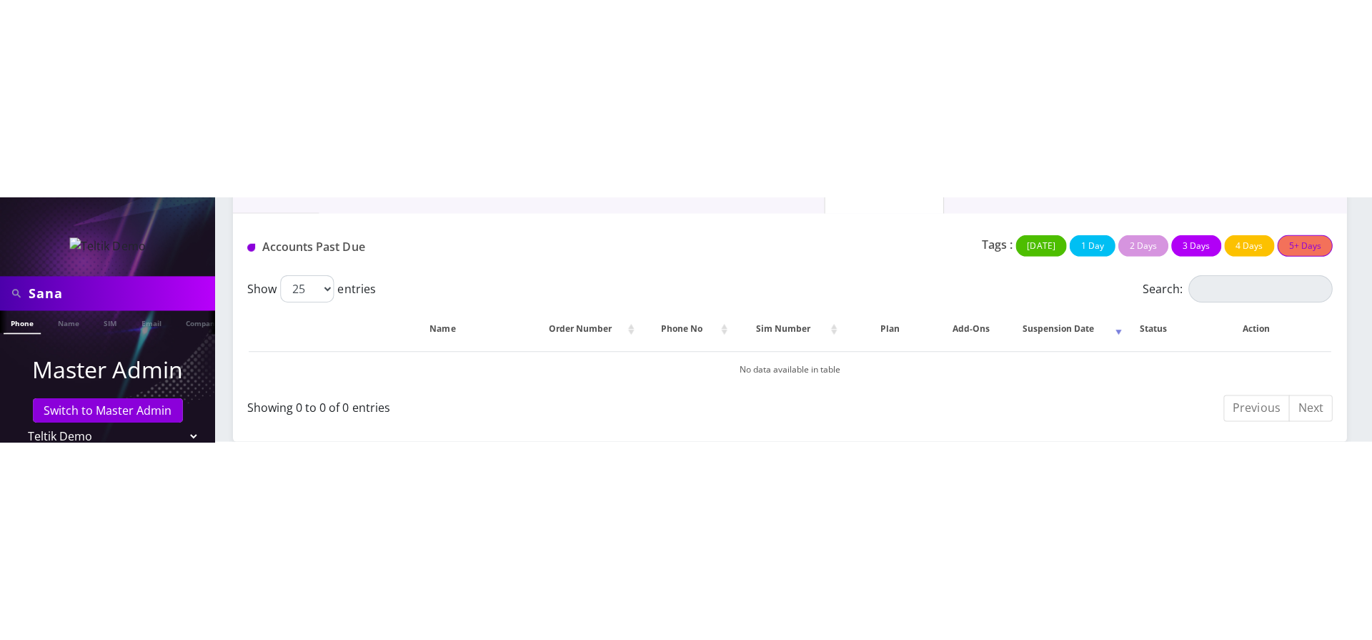
scroll to position [0, 0]
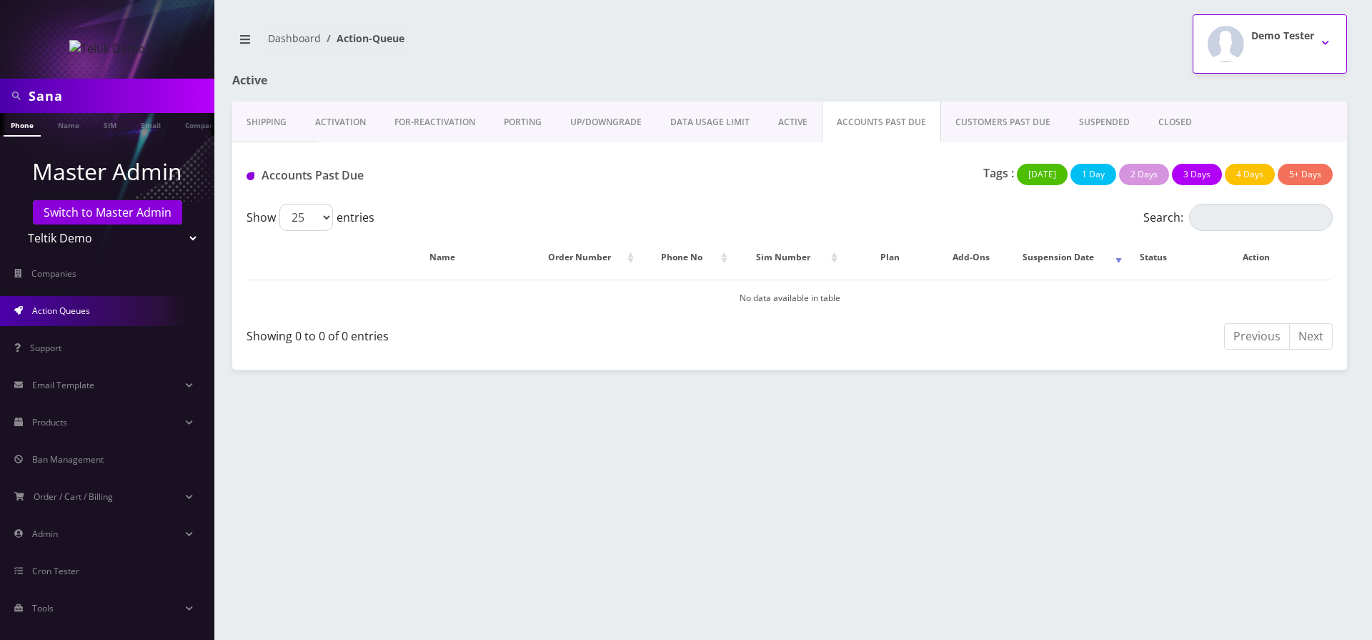
click at [1272, 49] on div "Demo Tester" at bounding box center [1282, 44] width 63 height 36
click at [1238, 84] on link "Logout" at bounding box center [1270, 91] width 154 height 20
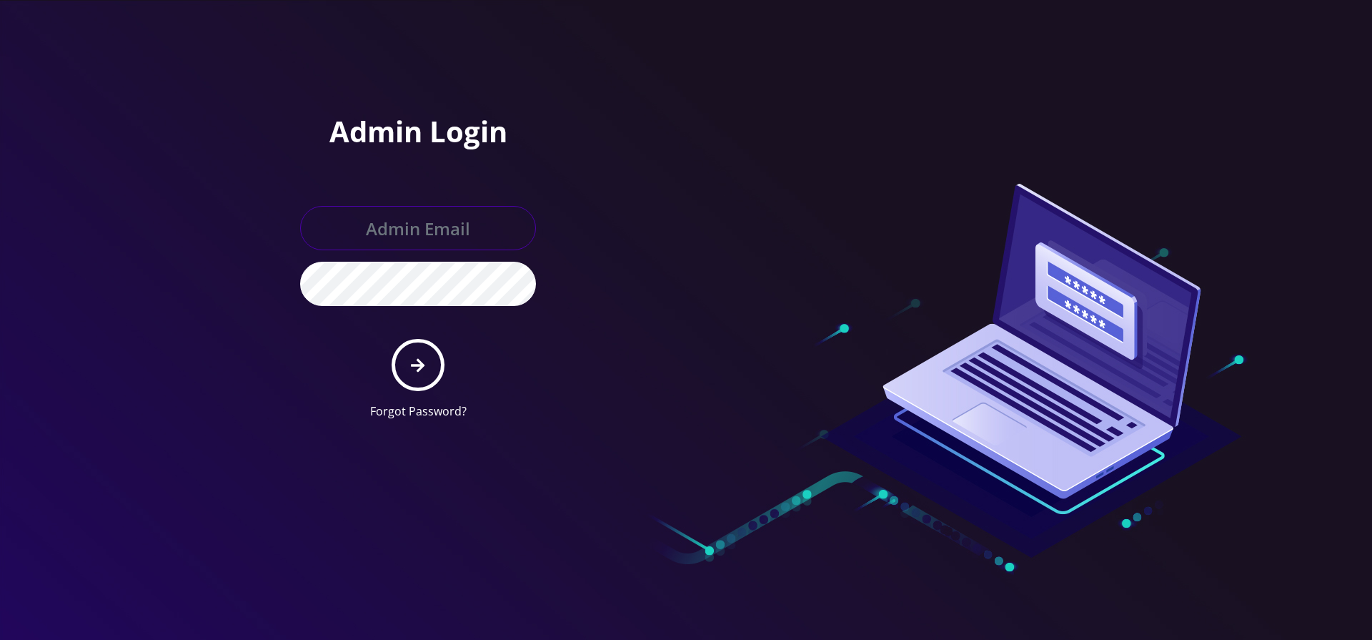
type input "[EMAIL_ADDRESS][DOMAIN_NAME]"
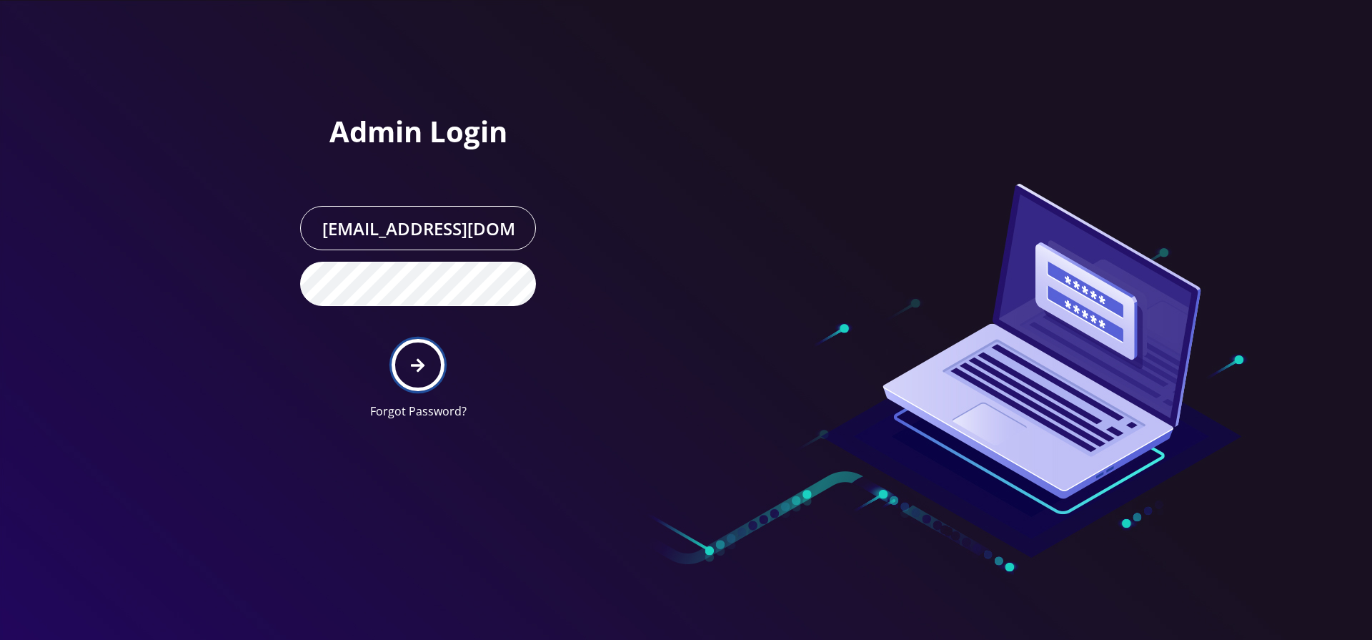
click at [415, 359] on icon "submit" at bounding box center [418, 365] width 14 height 16
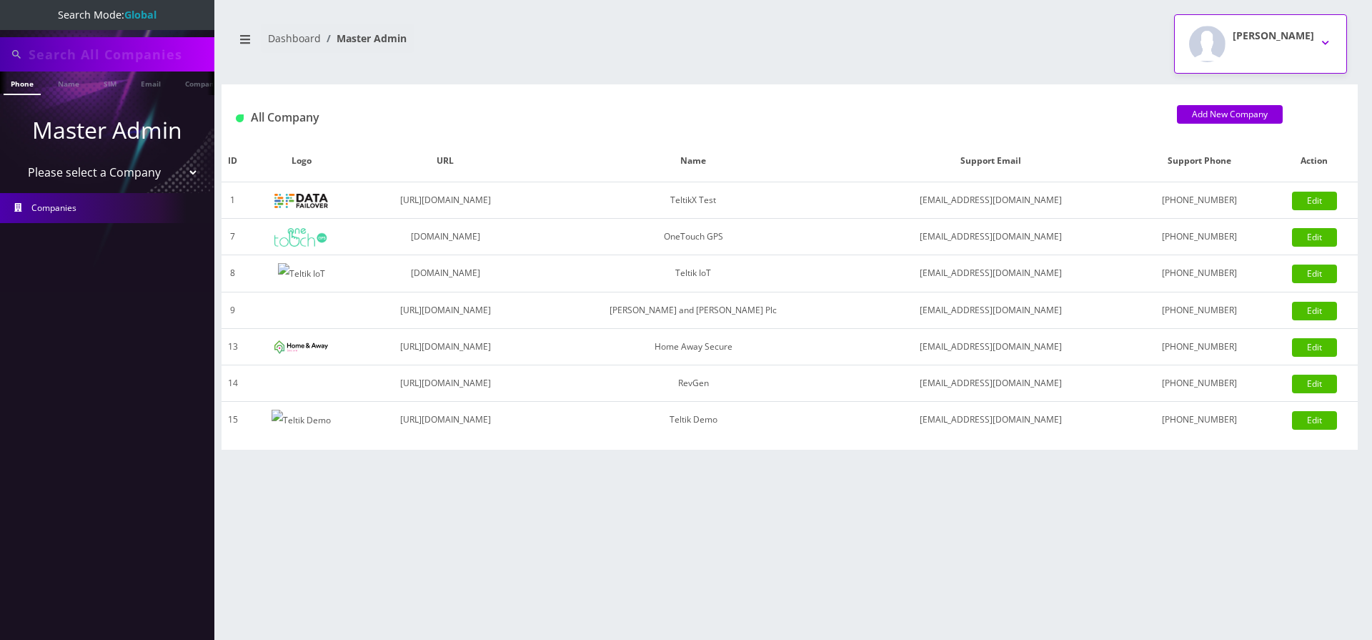
click at [1284, 47] on div "[PERSON_NAME]" at bounding box center [1273, 44] width 81 height 36
click at [1264, 96] on link "Logout" at bounding box center [1260, 91] width 173 height 20
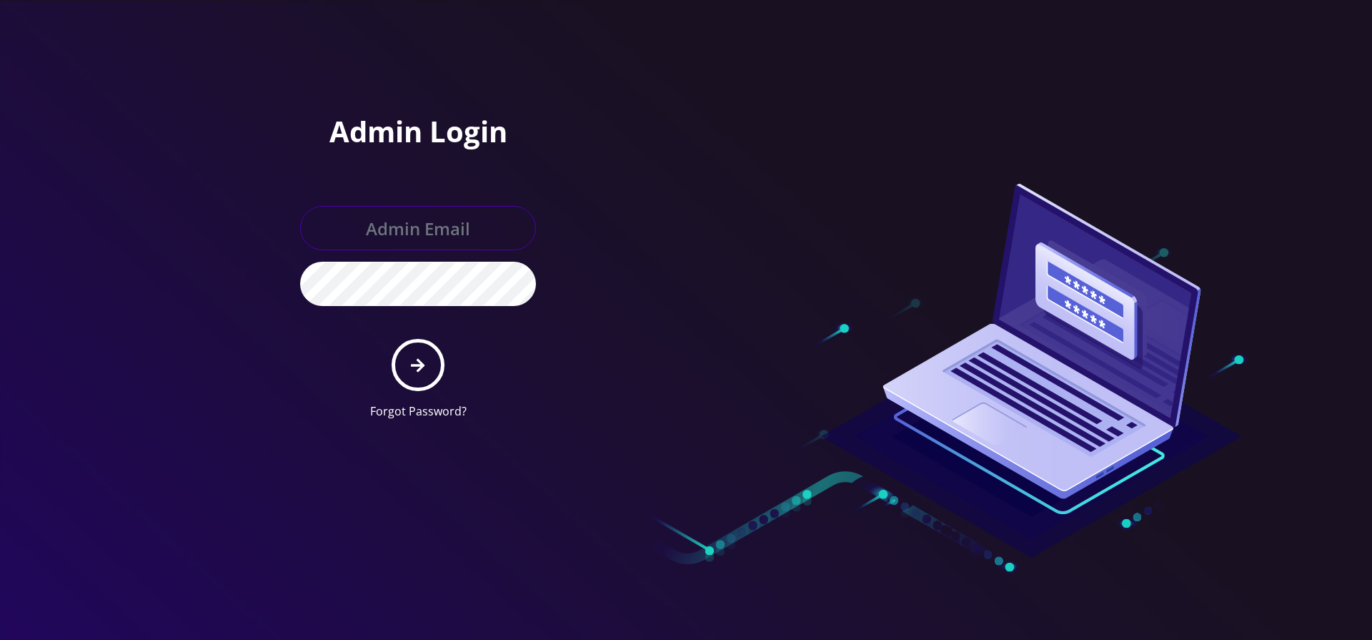
type input "gulraiz@gmail.com"
click at [493, 219] on input "gulraiz@gmail.com" at bounding box center [418, 228] width 236 height 44
click at [503, 308] on form "gulraiz@gmail.com Forgot Password?" at bounding box center [418, 313] width 236 height 214
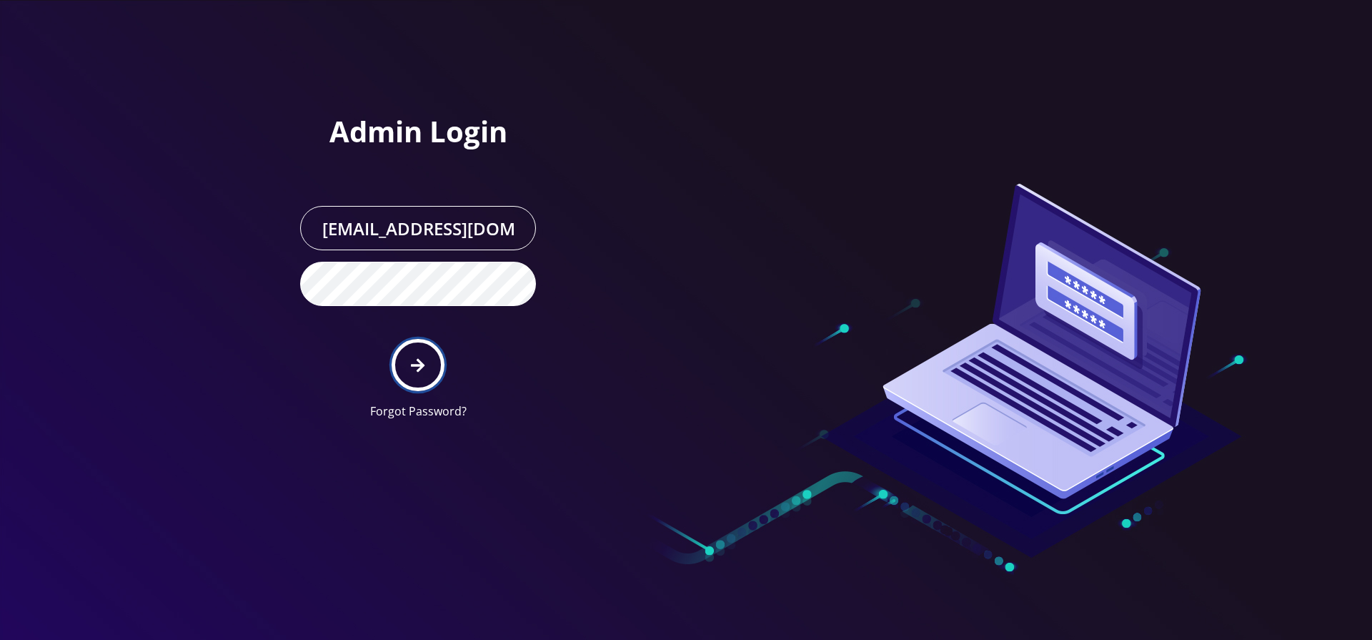
click at [420, 362] on icon "submit" at bounding box center [418, 365] width 14 height 14
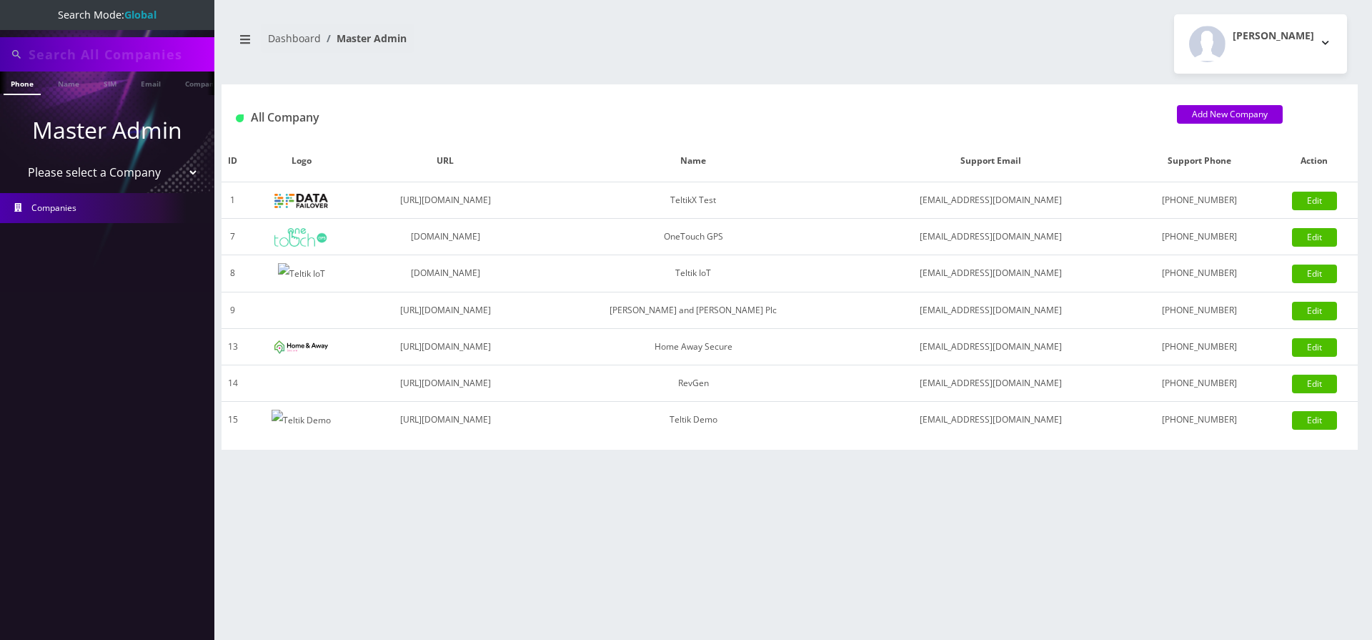
select select "1"
click at [16, 159] on select "Please select a Company TeltikX Test OneTouch GPS Teltik IoT Hale and Serrano P…" at bounding box center [107, 172] width 182 height 27
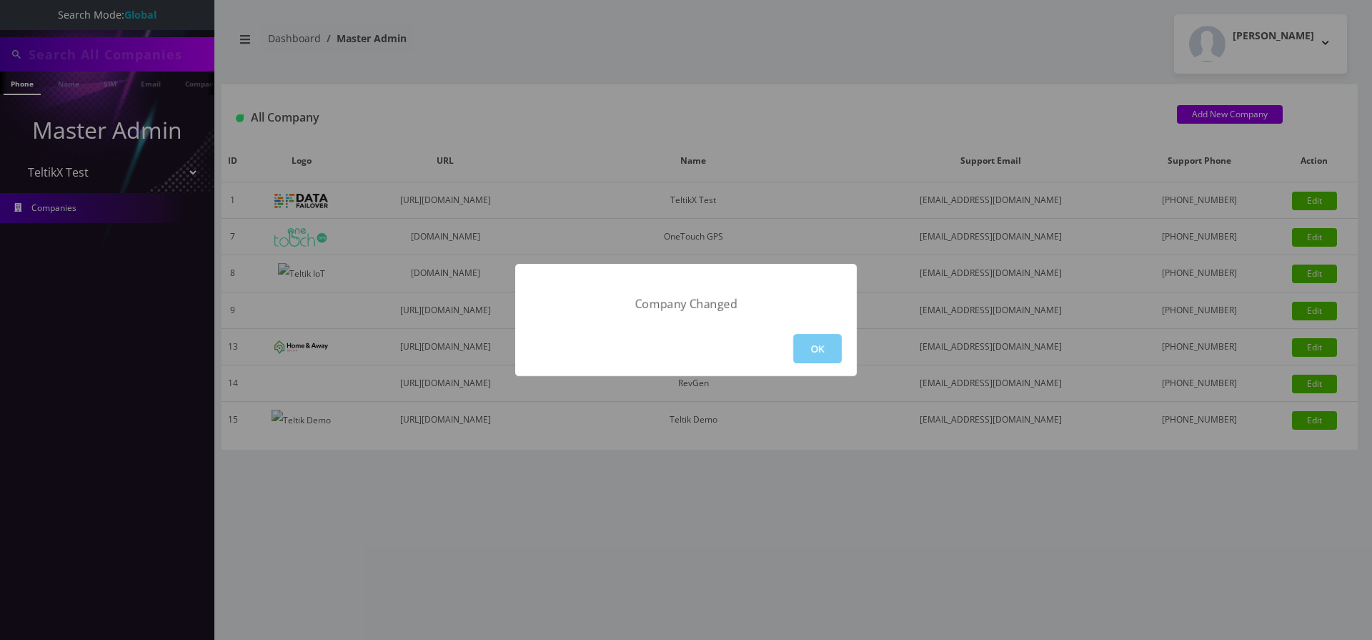
click at [816, 344] on button "OK" at bounding box center [817, 348] width 49 height 29
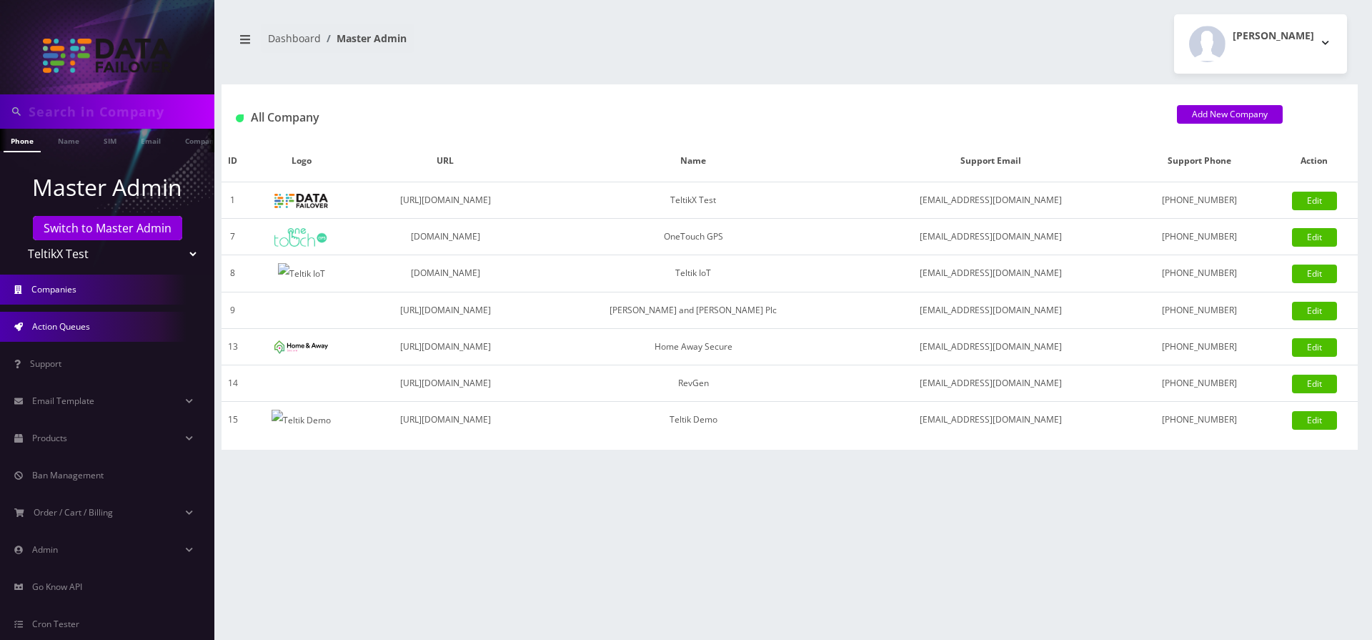
click at [87, 317] on link "Action Queues" at bounding box center [107, 327] width 214 height 30
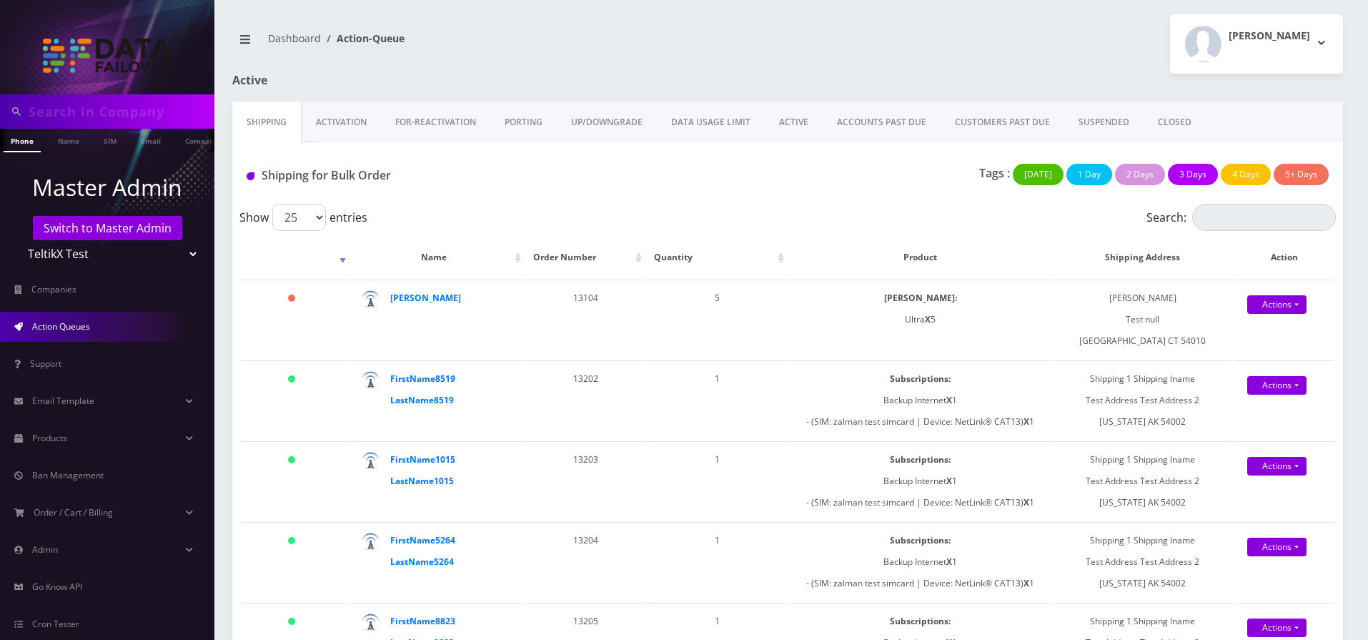
click at [908, 123] on link "ACCOUNTS PAST DUE" at bounding box center [882, 121] width 118 height 41
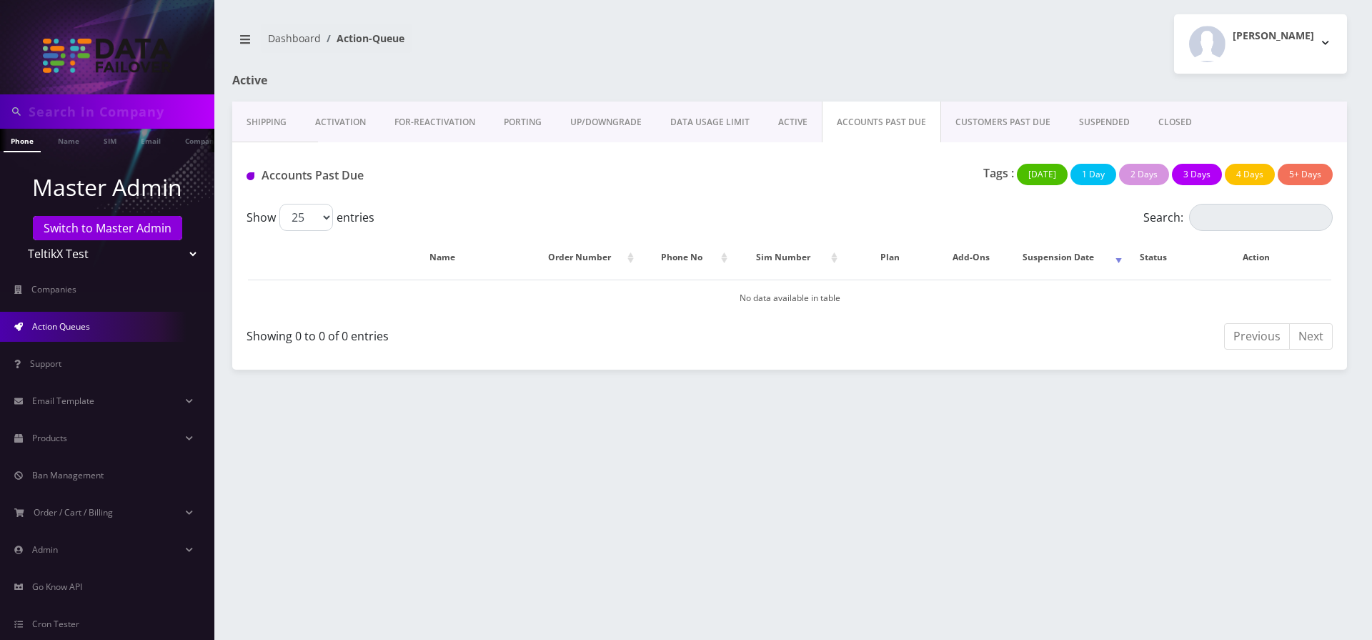
click at [1095, 115] on link "SUSPENDED" at bounding box center [1104, 121] width 79 height 41
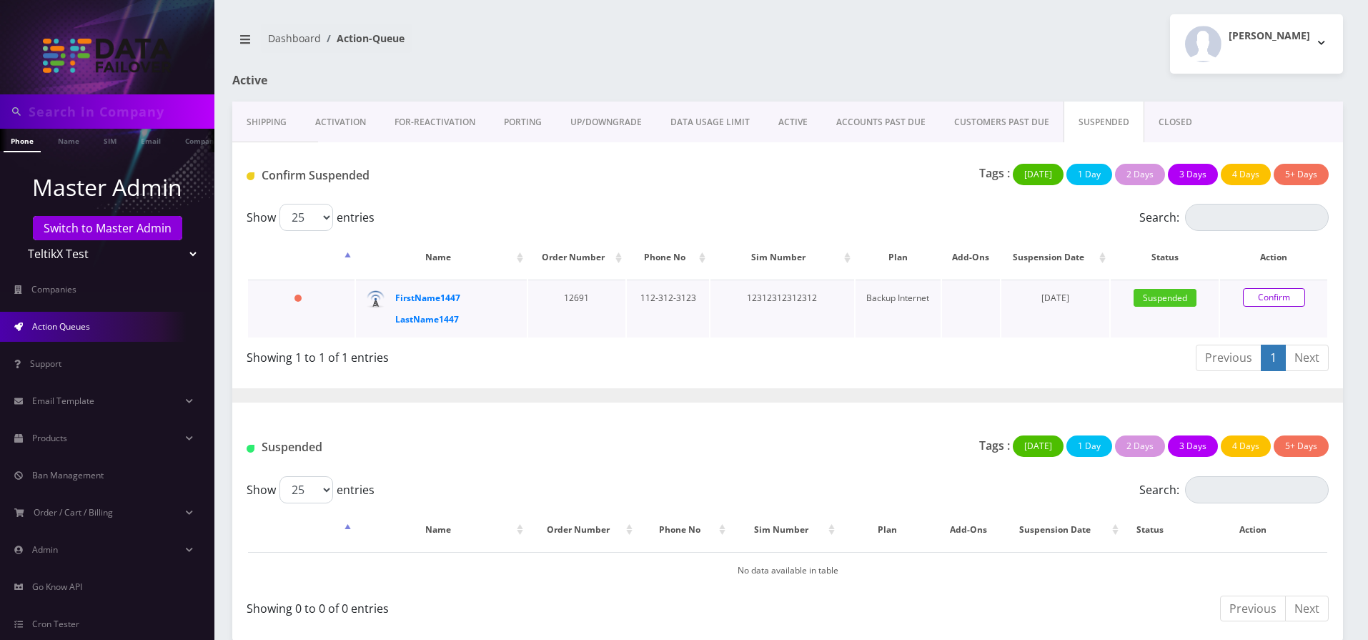
click at [1266, 300] on link "Confirm" at bounding box center [1274, 297] width 62 height 19
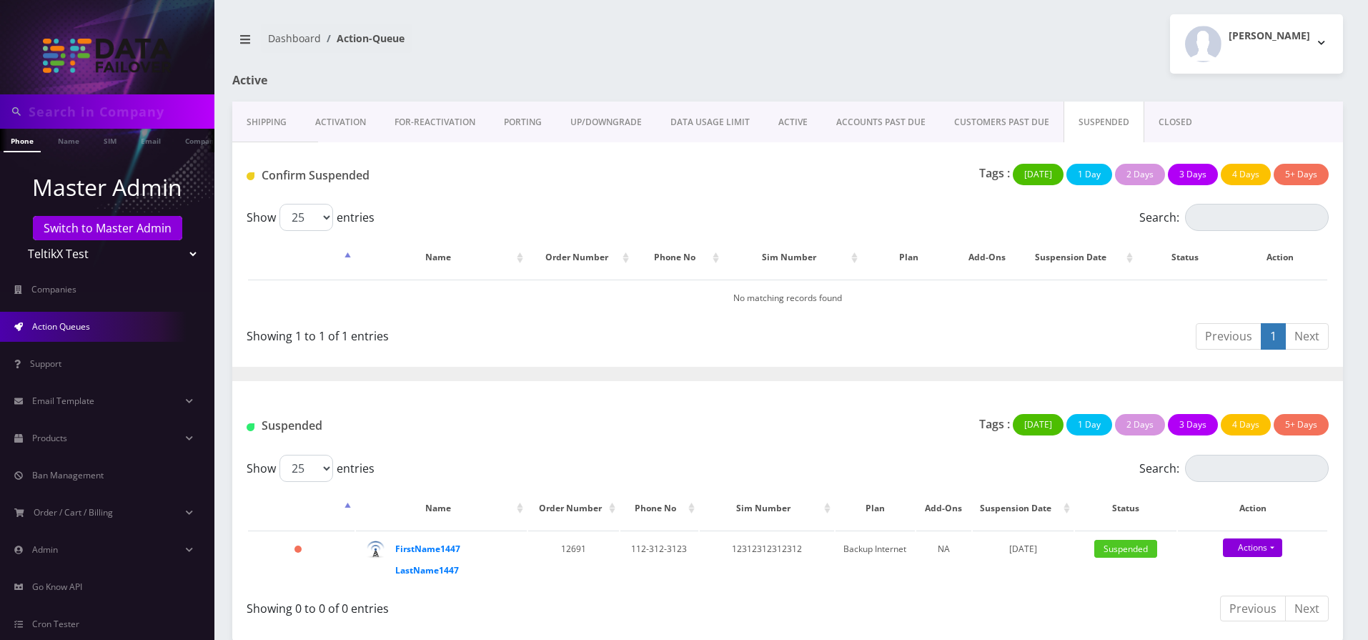
click at [900, 132] on link "ACCOUNTS PAST DUE" at bounding box center [881, 121] width 118 height 41
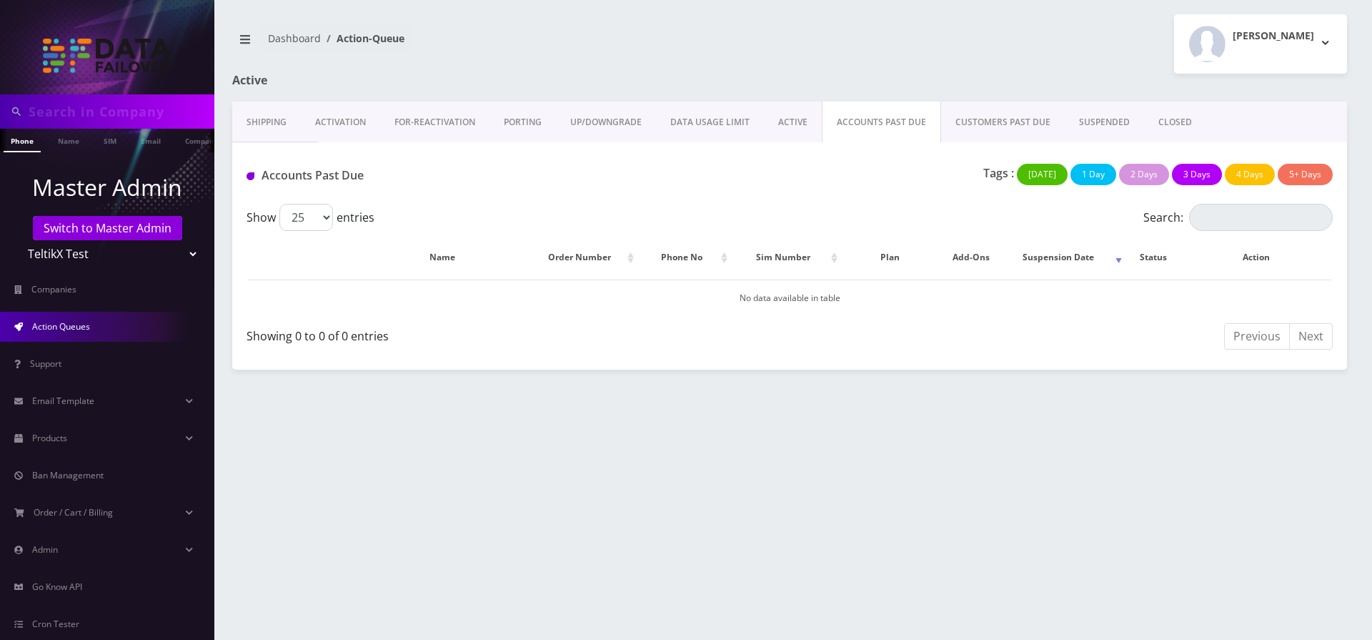
click at [1120, 129] on link "SUSPENDED" at bounding box center [1104, 121] width 79 height 41
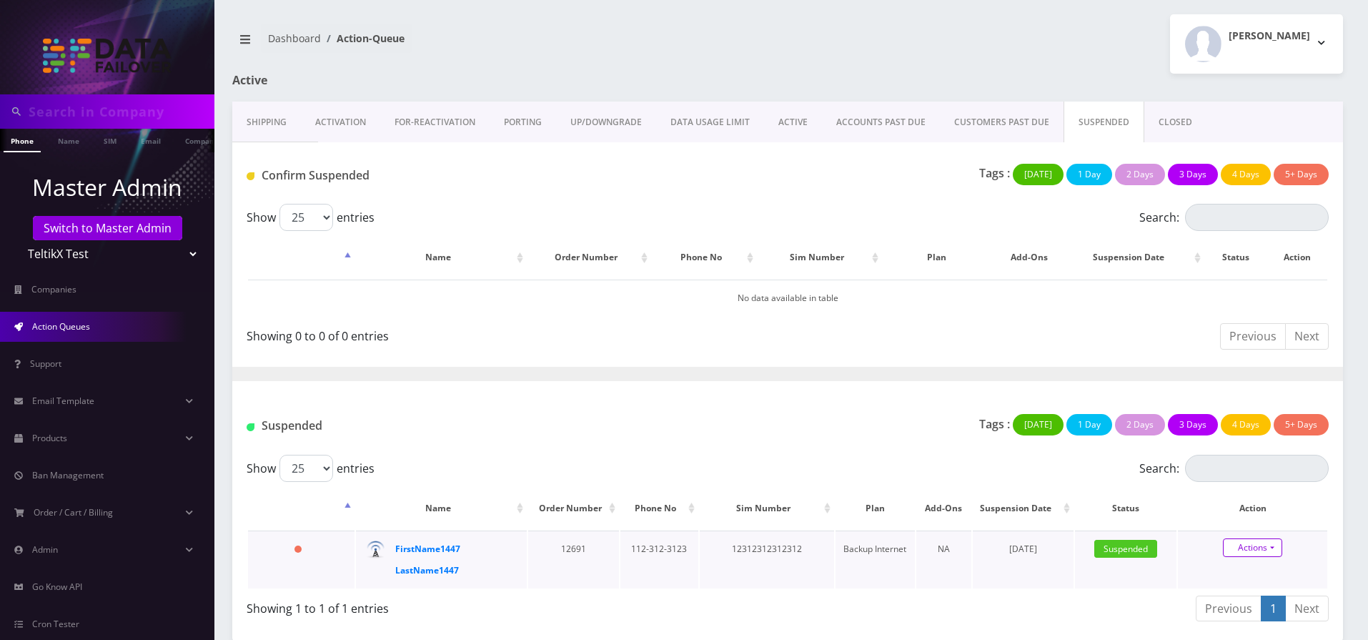
click at [1266, 547] on link "Actions" at bounding box center [1252, 547] width 59 height 19
click at [1224, 598] on link "Close" at bounding box center [1264, 596] width 149 height 21
type input "[DATE]"
click at [1223, 592] on link "Confirm" at bounding box center [1252, 590] width 93 height 17
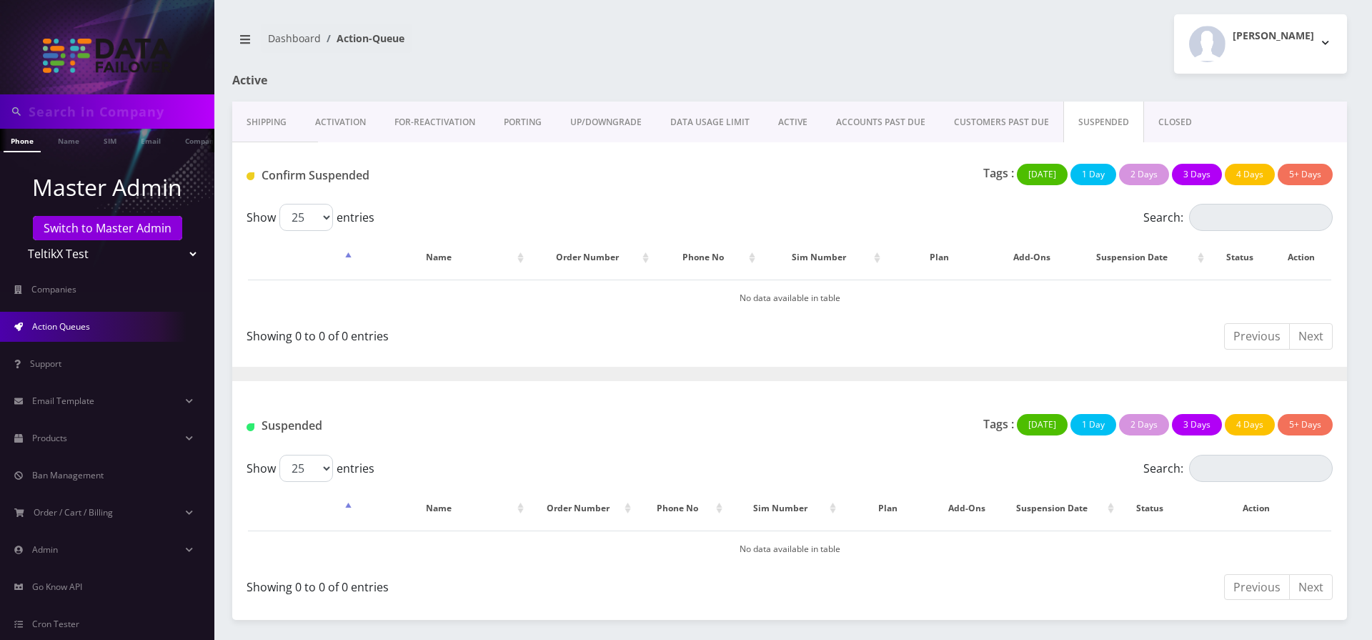
click at [1172, 119] on link "CLOSED" at bounding box center [1175, 121] width 62 height 41
